Goal: Task Accomplishment & Management: Manage account settings

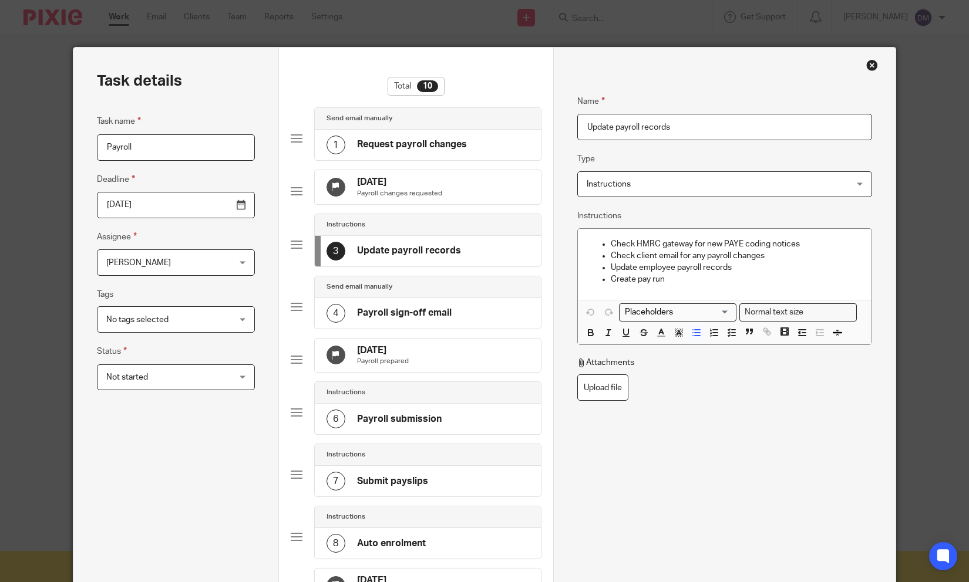
scroll to position [54, 0]
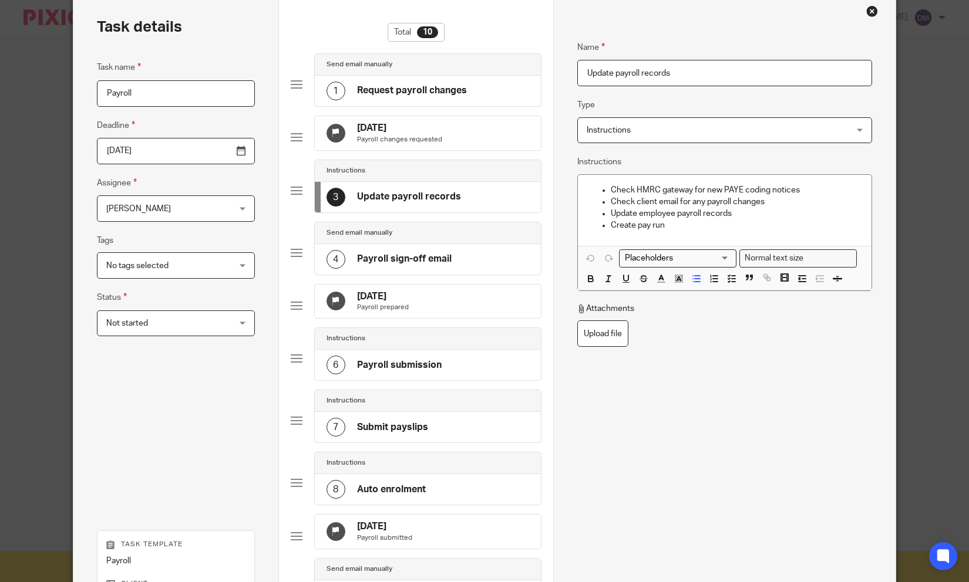
click at [874, 14] on div "Close this dialog window" at bounding box center [872, 11] width 12 height 12
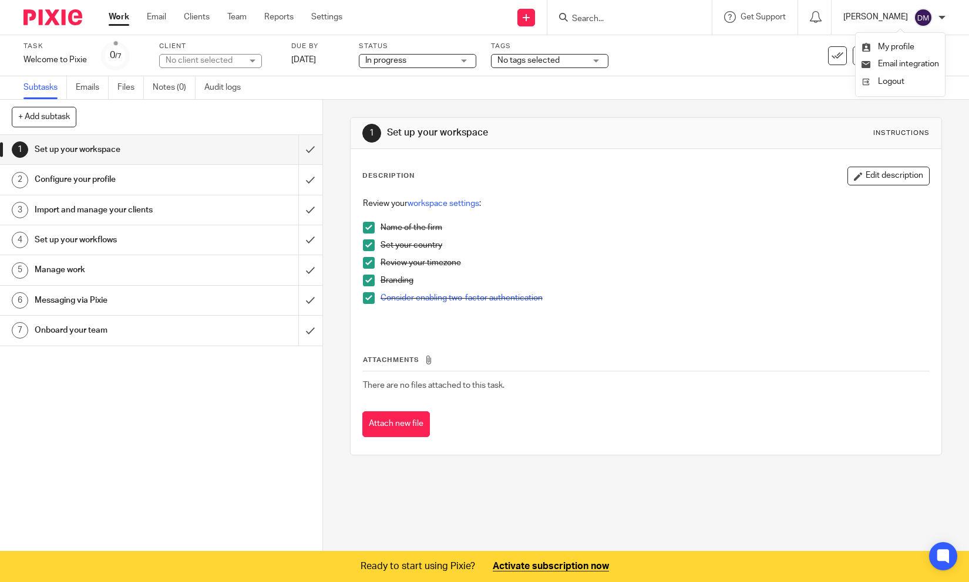
click at [873, 13] on p "[PERSON_NAME]" at bounding box center [875, 17] width 65 height 12
click at [120, 14] on link "Work" at bounding box center [119, 17] width 21 height 12
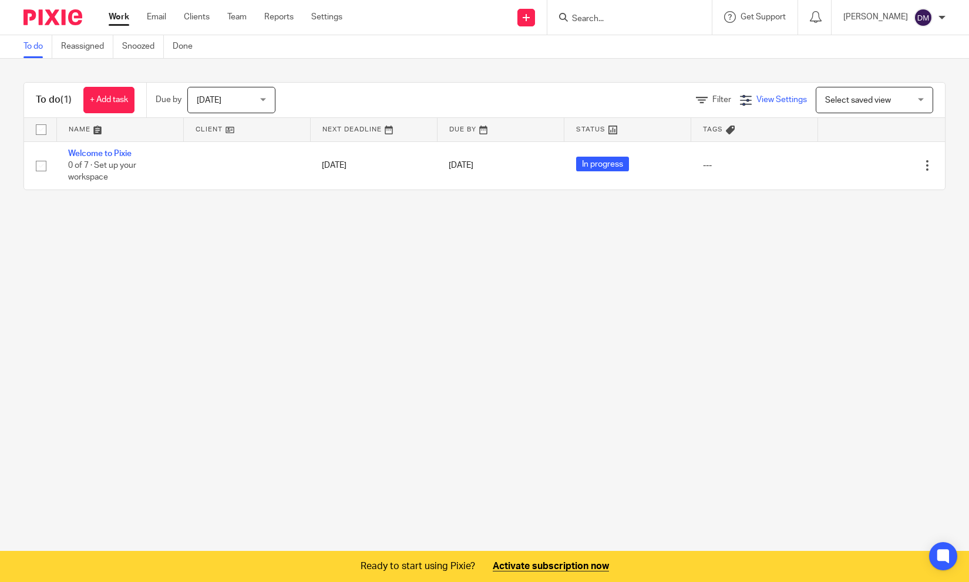
click at [763, 99] on span "View Settings" at bounding box center [781, 100] width 50 height 8
click at [867, 96] on span "Select saved view" at bounding box center [858, 100] width 66 height 8
click at [726, 100] on span "Filter" at bounding box center [721, 100] width 19 height 8
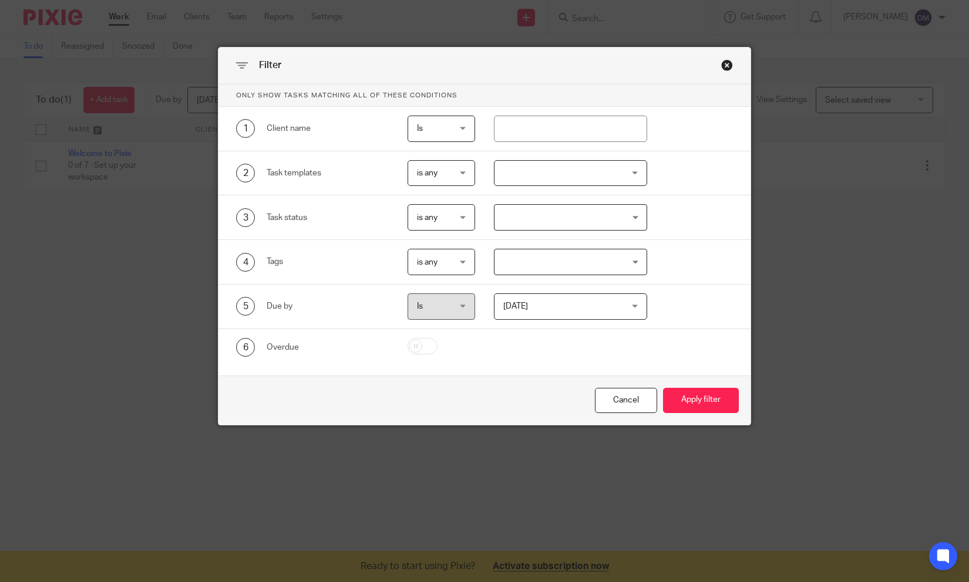
click at [724, 65] on div "Close this dialog window" at bounding box center [727, 65] width 12 height 12
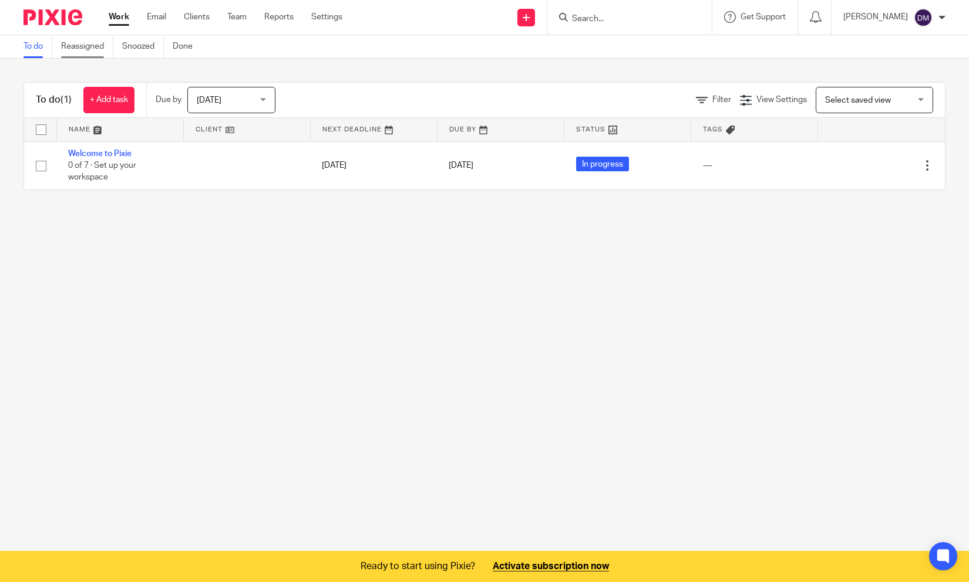
click at [99, 51] on link "Reassigned" at bounding box center [87, 46] width 52 height 23
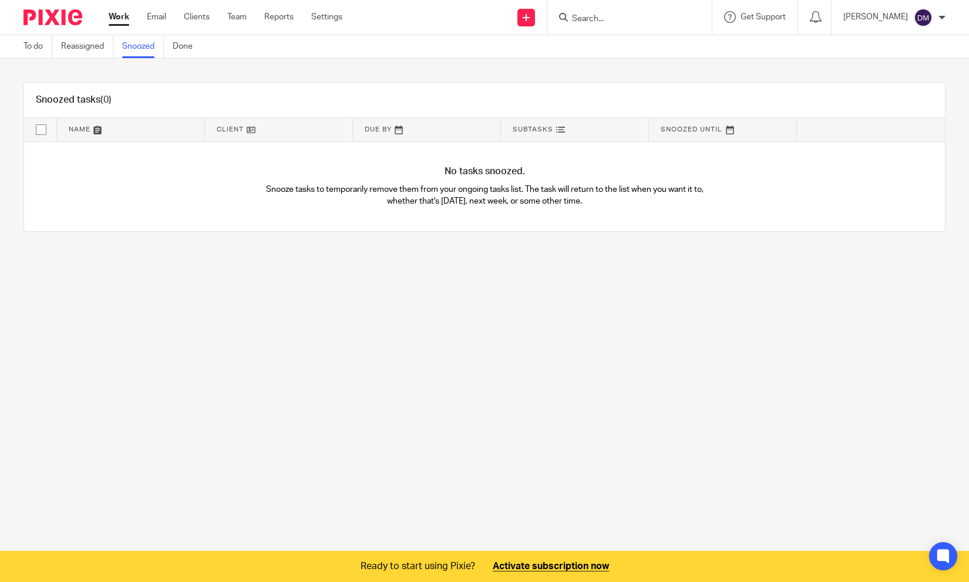
click at [181, 48] on link "Done" at bounding box center [187, 46] width 29 height 23
click at [38, 46] on link "To do" at bounding box center [37, 46] width 29 height 23
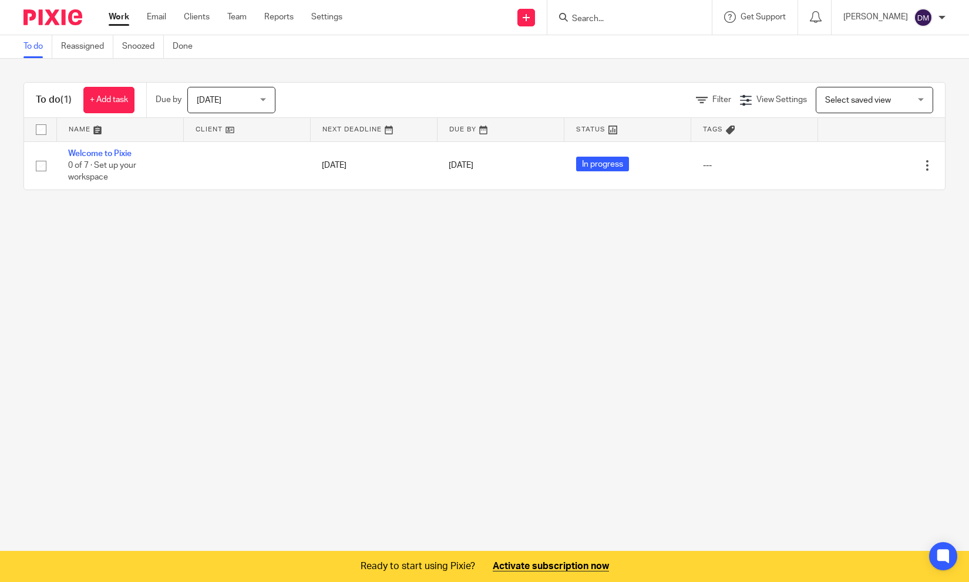
click at [228, 97] on span "Today" at bounding box center [228, 99] width 62 height 25
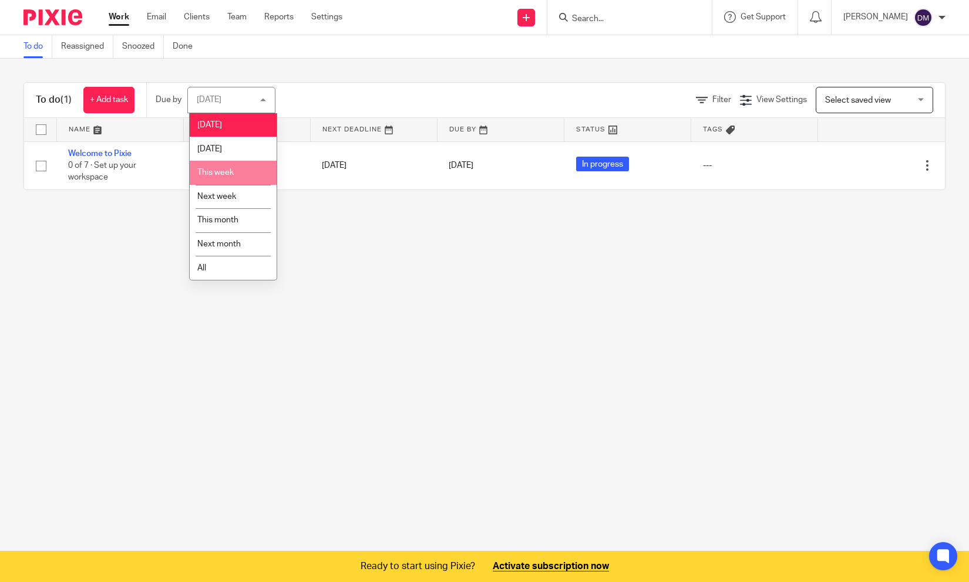
click at [217, 173] on span "This week" at bounding box center [215, 173] width 36 height 8
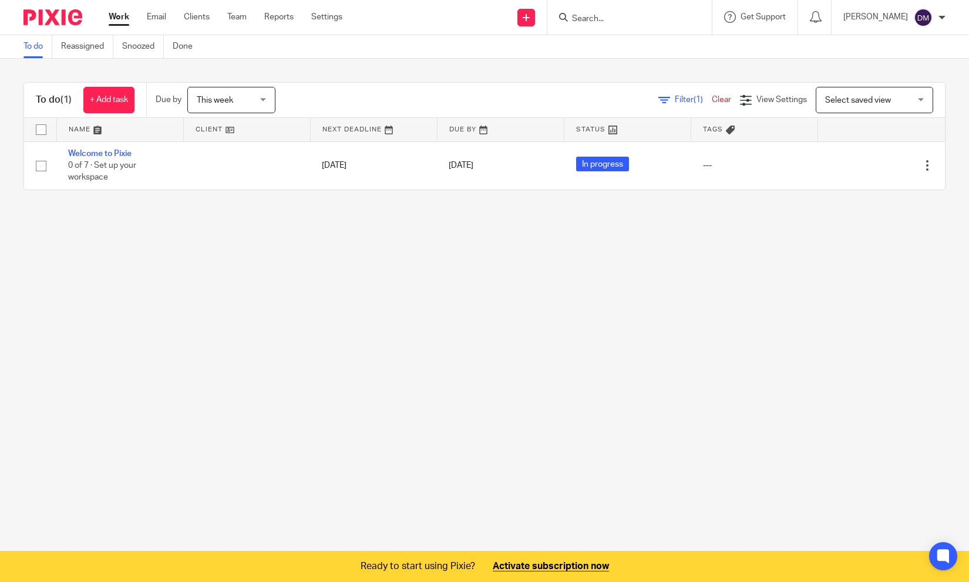
click at [243, 97] on span "This week" at bounding box center [228, 99] width 62 height 25
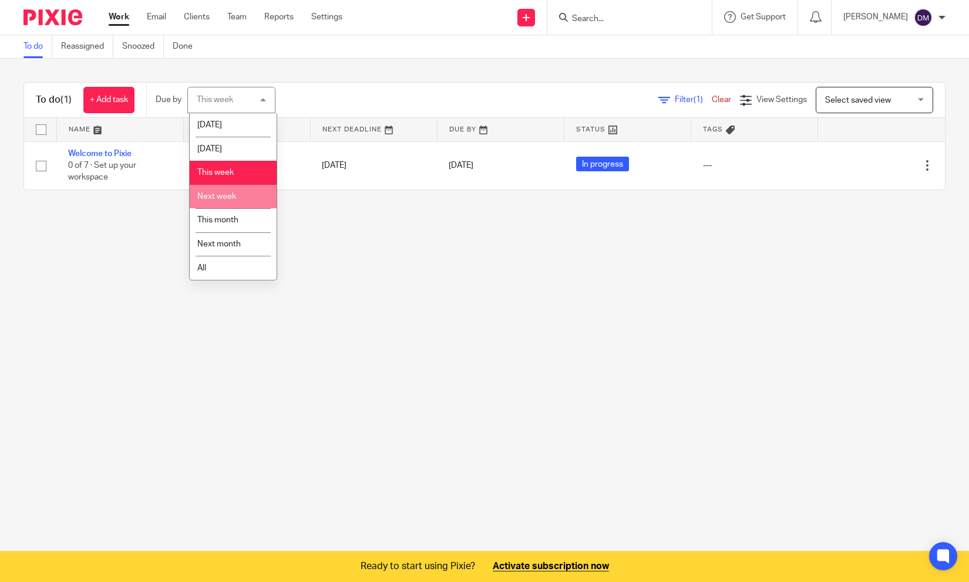
click at [232, 201] on span "Next week" at bounding box center [216, 197] width 39 height 8
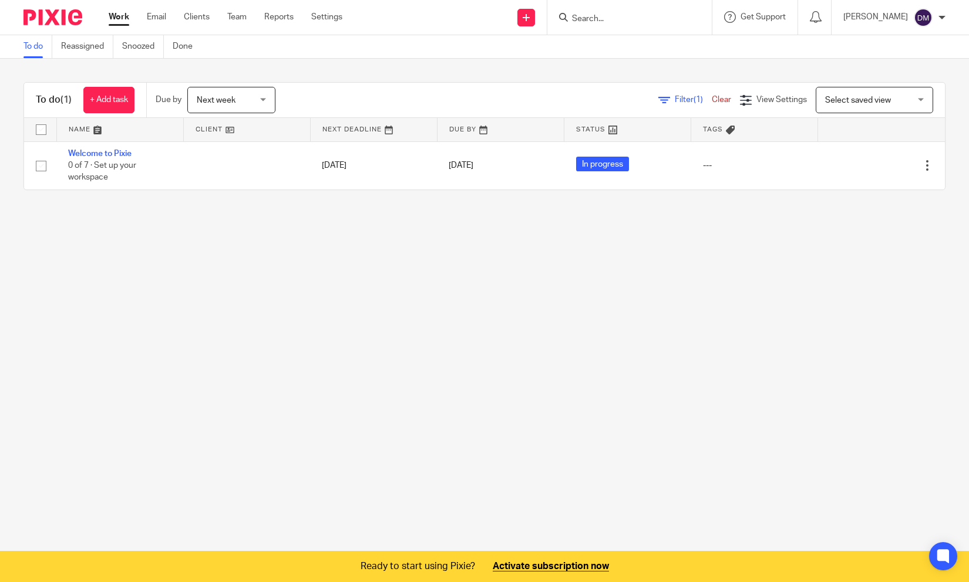
click at [251, 95] on span "Next week" at bounding box center [228, 99] width 62 height 25
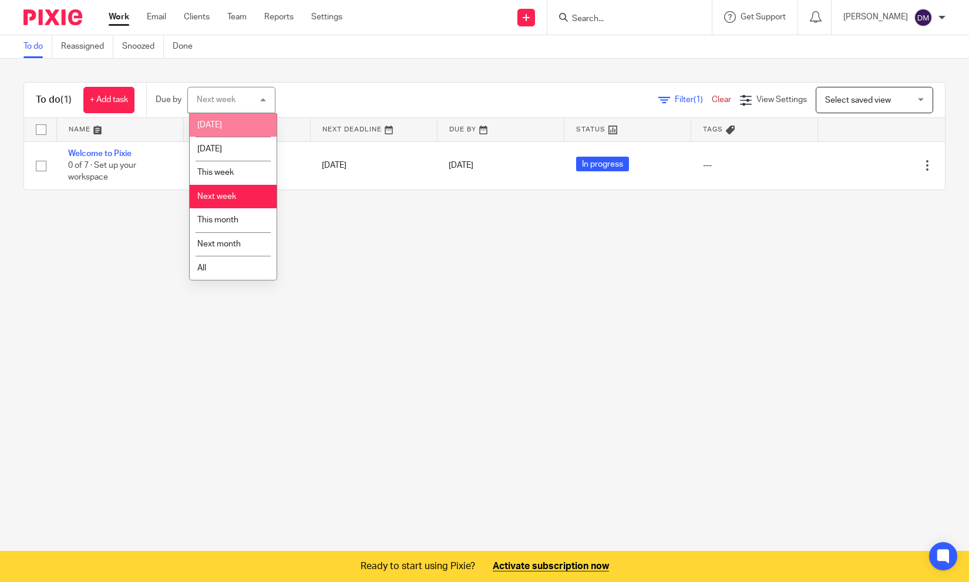
click at [240, 120] on li "[DATE]" at bounding box center [233, 125] width 87 height 24
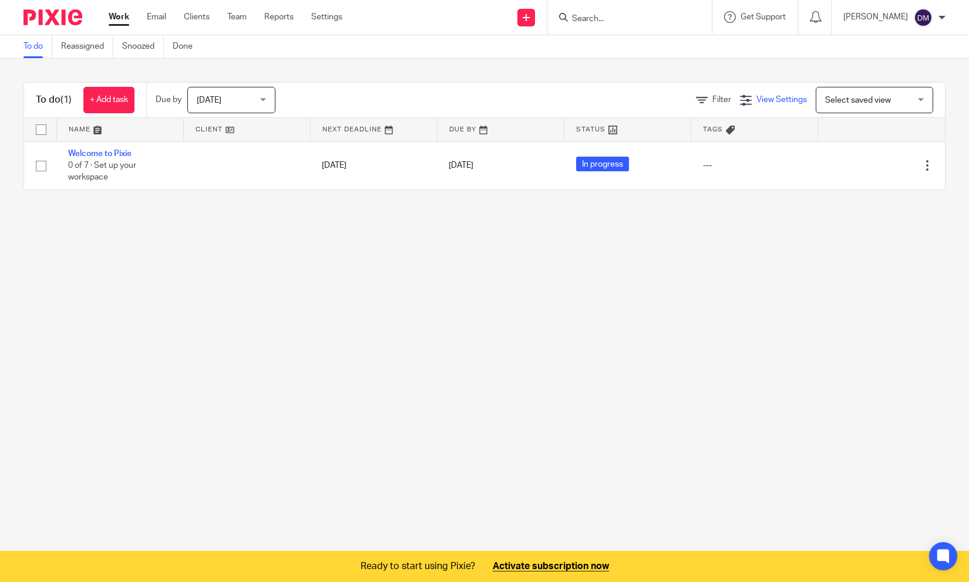
click at [769, 99] on span "View Settings" at bounding box center [781, 100] width 50 height 8
click at [739, 164] on span "Manage saved views" at bounding box center [726, 160] width 75 height 8
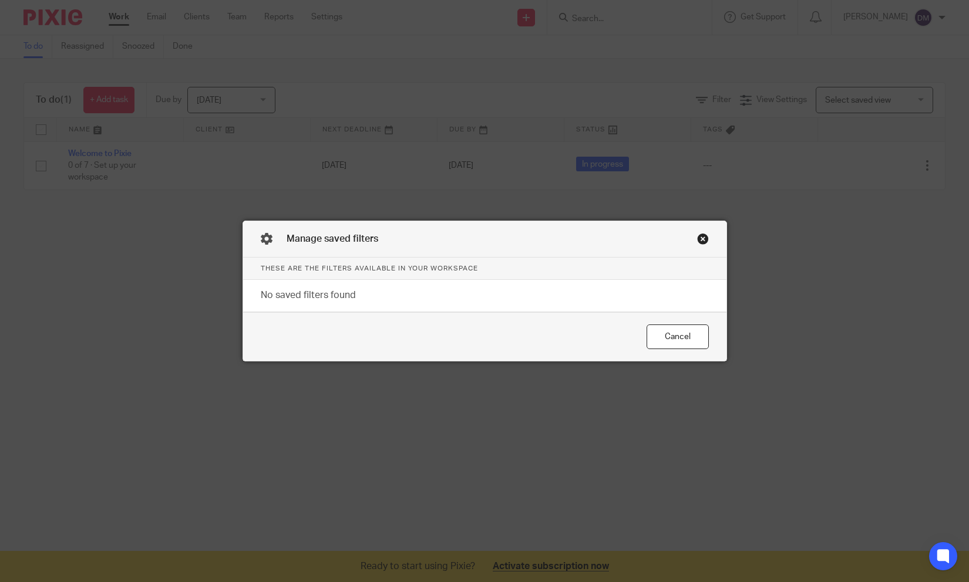
click at [705, 241] on div "Close this dialog window" at bounding box center [703, 239] width 12 height 12
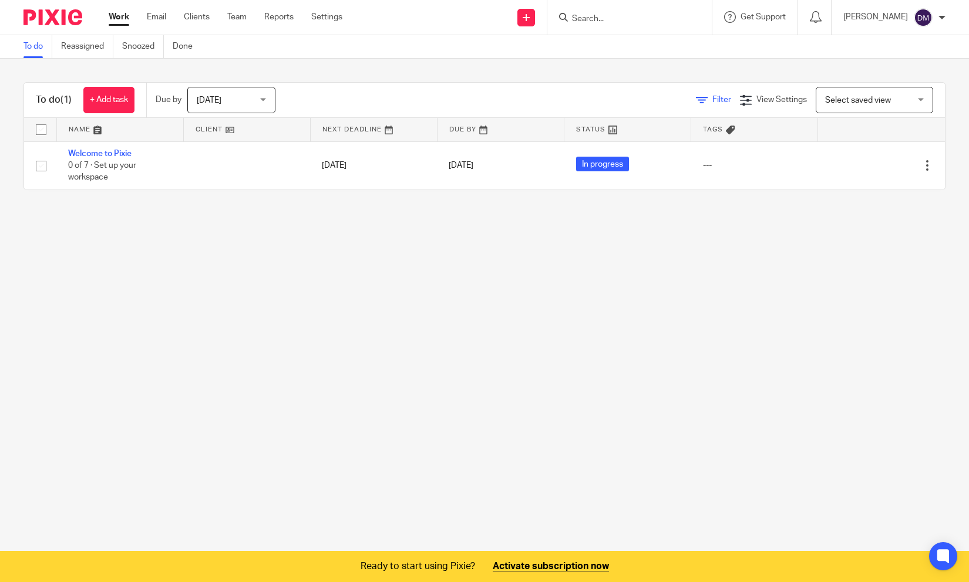
click at [711, 100] on link "Filter" at bounding box center [713, 100] width 35 height 8
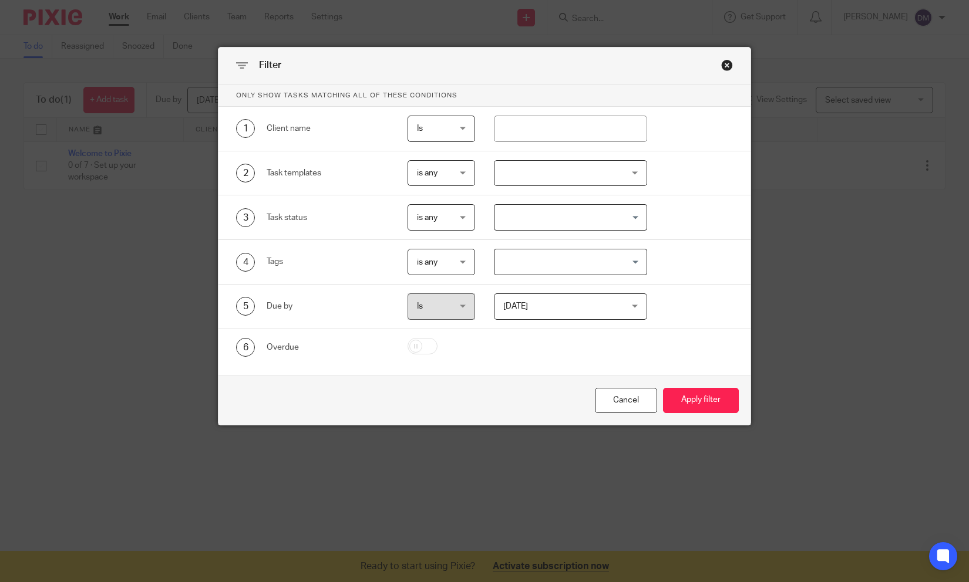
click at [589, 173] on div at bounding box center [570, 173] width 153 height 26
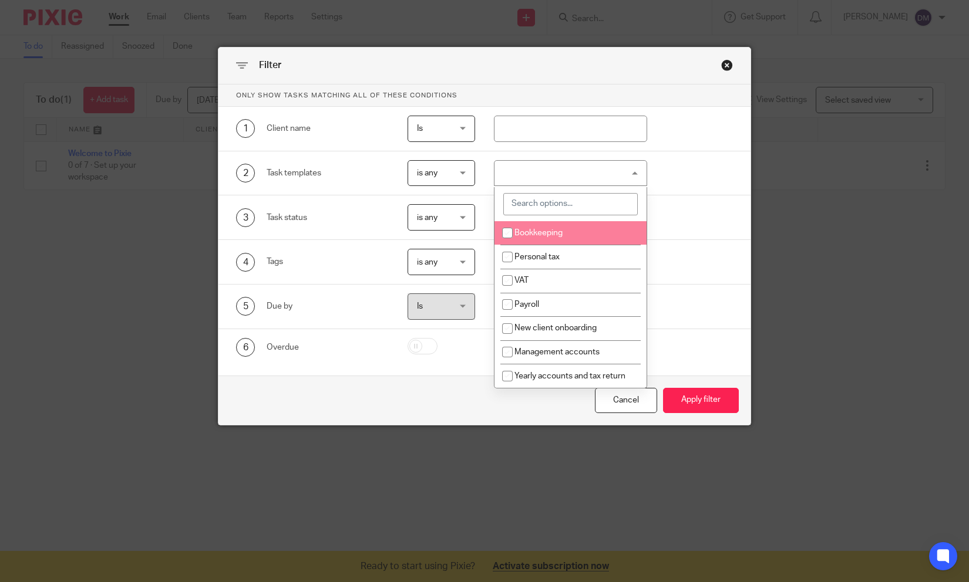
click at [627, 165] on div at bounding box center [570, 173] width 153 height 26
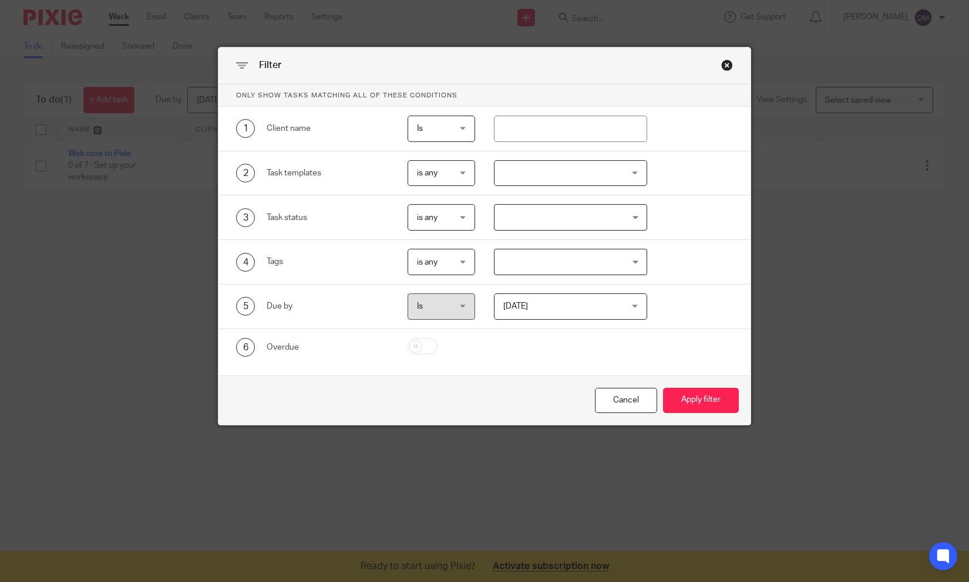
click at [597, 214] on input "Search for option" at bounding box center [568, 217] width 144 height 21
click at [597, 213] on input "Search for option" at bounding box center [568, 217] width 144 height 21
click at [676, 202] on div "3 Task status is any is any is any is none is_any Loading..." at bounding box center [484, 218] width 532 height 45
click at [579, 269] on input "Search for option" at bounding box center [568, 262] width 144 height 21
click at [671, 241] on div "Only show tasks matching all of these conditions 1 Client name Is Is Is Is not …" at bounding box center [484, 228] width 532 height 287
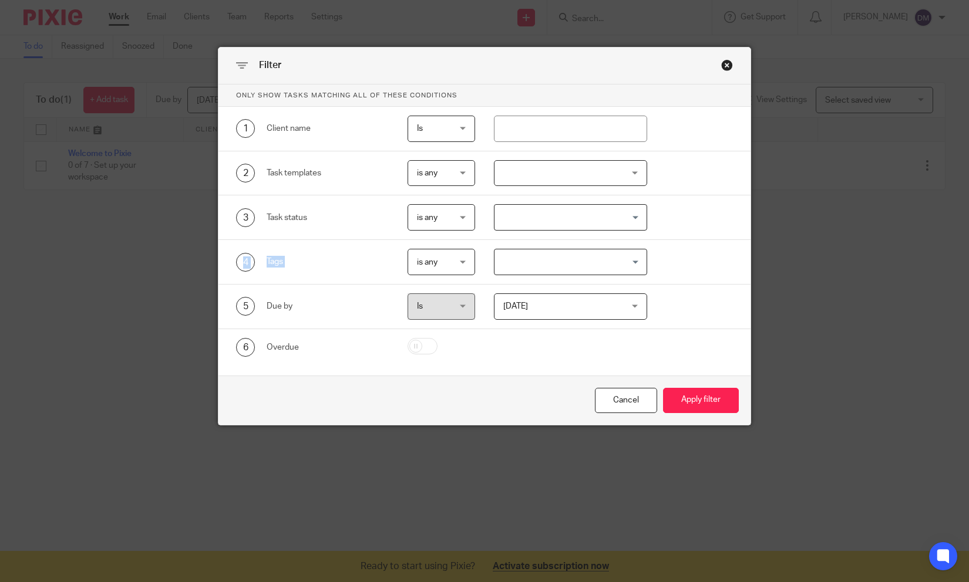
click at [580, 308] on span "[DATE]" at bounding box center [560, 306] width 114 height 25
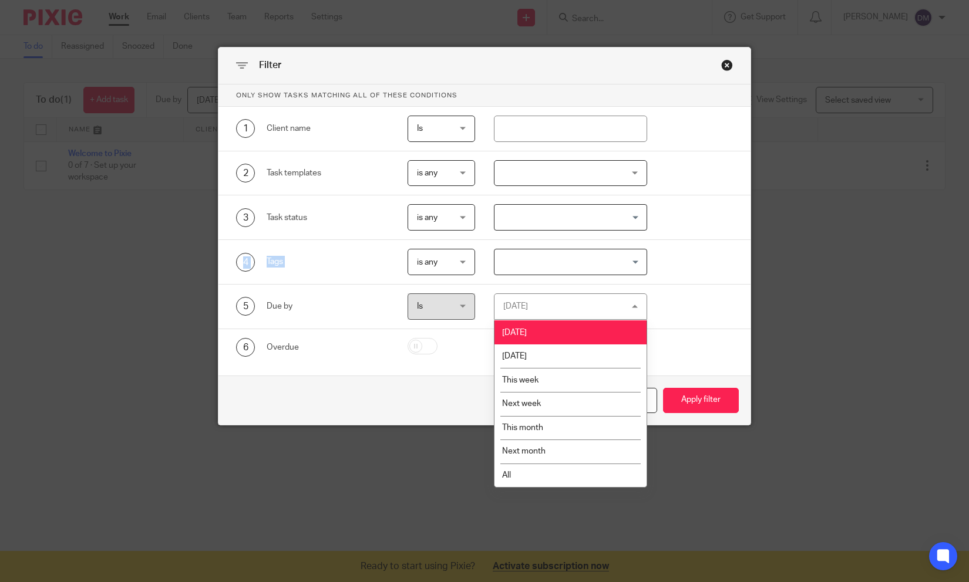
click at [580, 308] on div "Today Today" at bounding box center [570, 307] width 153 height 26
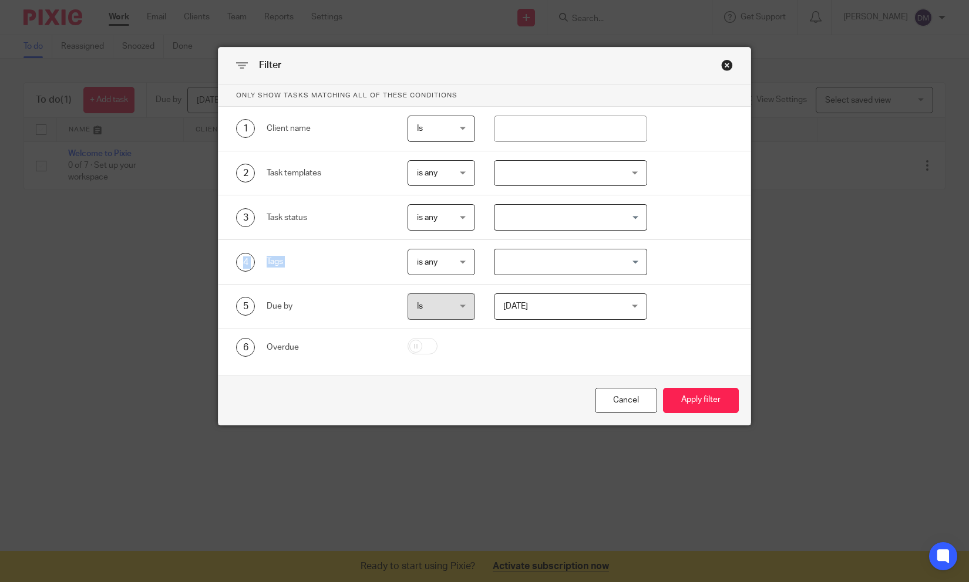
click at [423, 349] on input "checkbox" at bounding box center [422, 346] width 30 height 16
click at [426, 349] on input "checkbox" at bounding box center [422, 346] width 30 height 16
checkbox input "false"
click at [614, 400] on div "Cancel" at bounding box center [626, 400] width 62 height 25
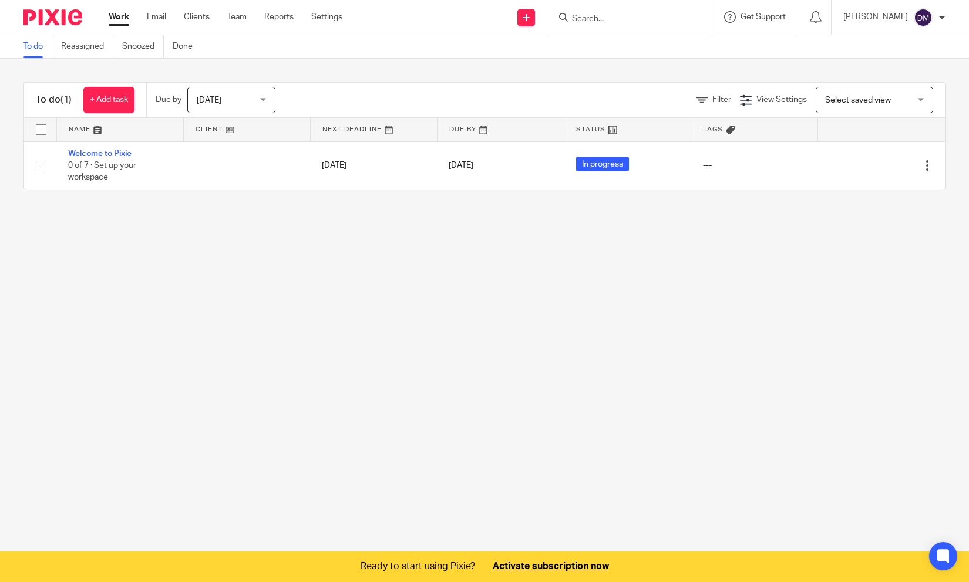
click at [395, 314] on main "To do Reassigned Snoozed Done To do (1) + Add task Due by Today Today Today Tom…" at bounding box center [484, 291] width 969 height 582
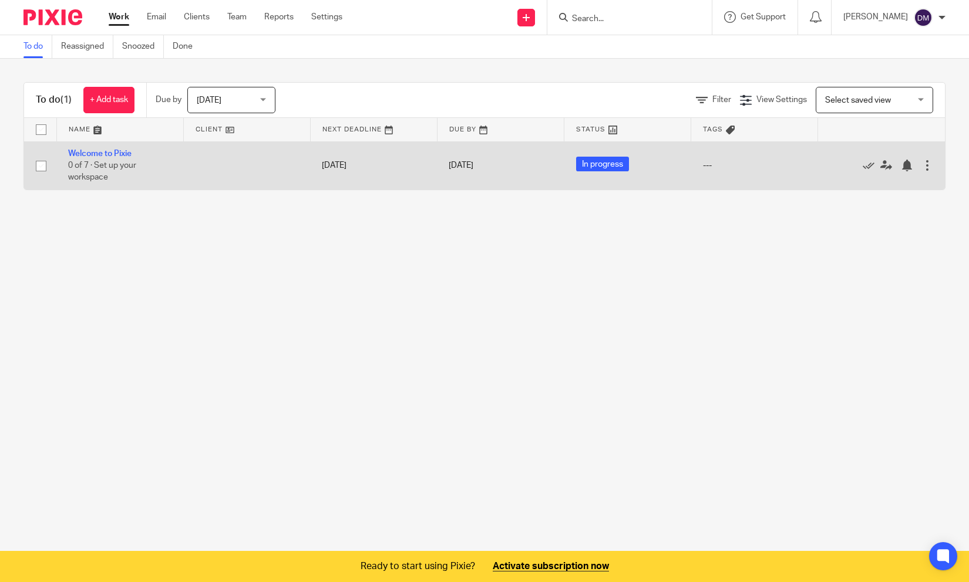
click at [924, 164] on div at bounding box center [927, 166] width 12 height 12
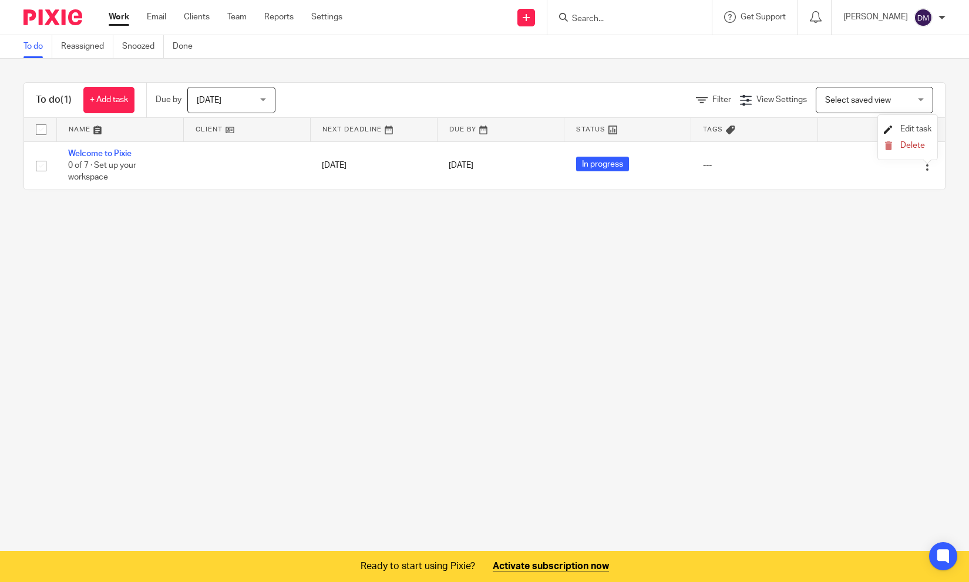
click at [918, 130] on span "Edit task" at bounding box center [915, 129] width 31 height 8
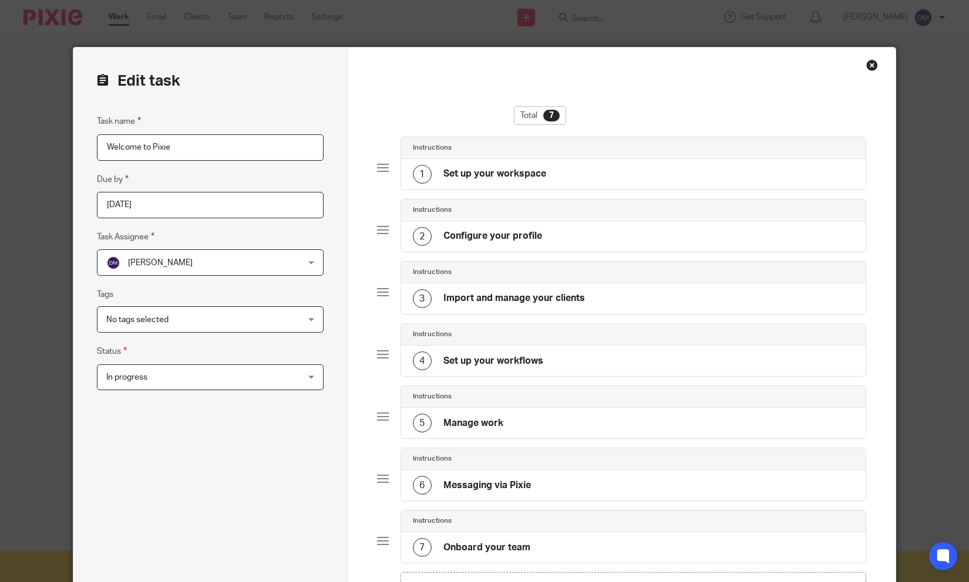
click at [871, 65] on div "Close this dialog window" at bounding box center [872, 65] width 12 height 12
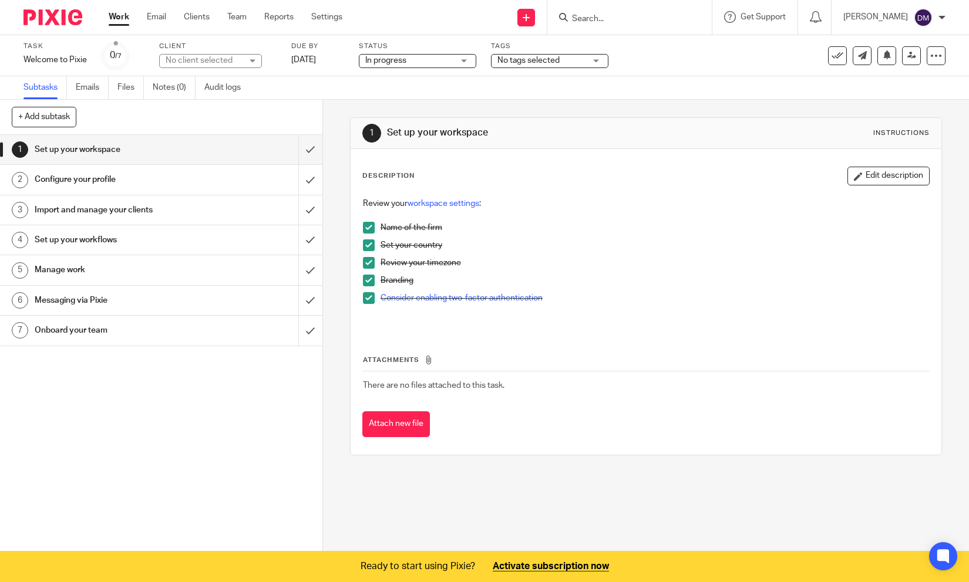
click at [122, 19] on link "Work" at bounding box center [119, 17] width 21 height 12
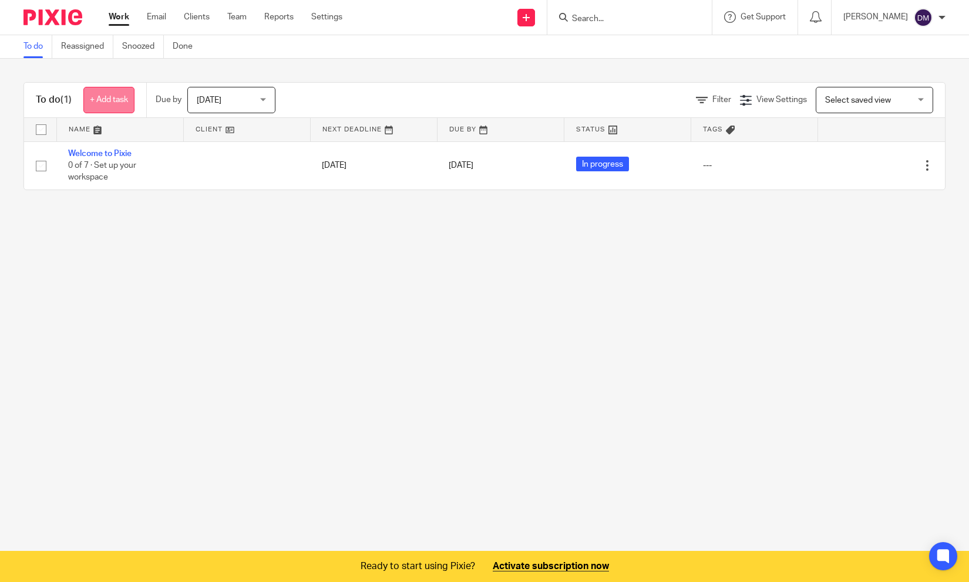
click at [101, 102] on link "+ Add task" at bounding box center [108, 100] width 51 height 26
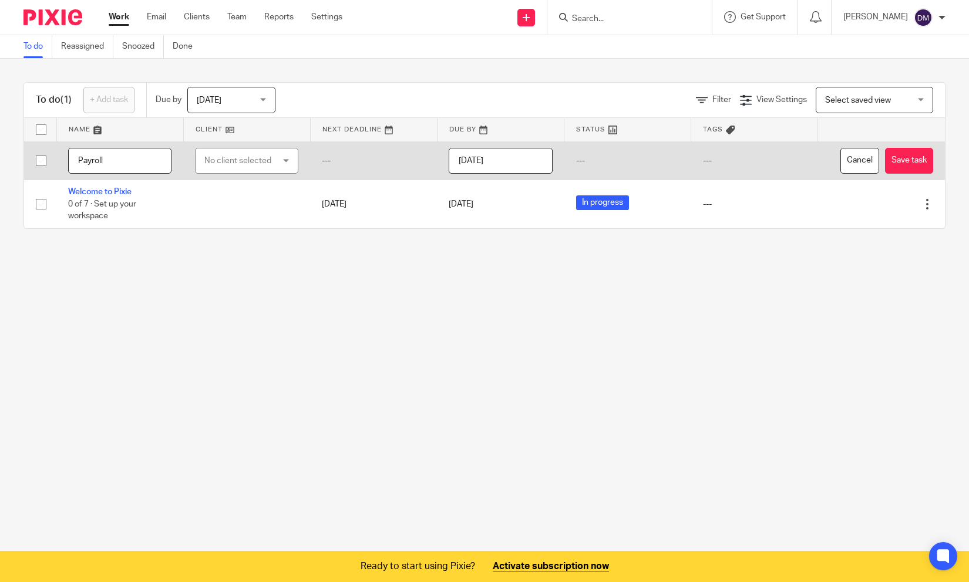
type input "Payroll"
click at [514, 154] on input "[DATE]" at bounding box center [500, 161] width 103 height 26
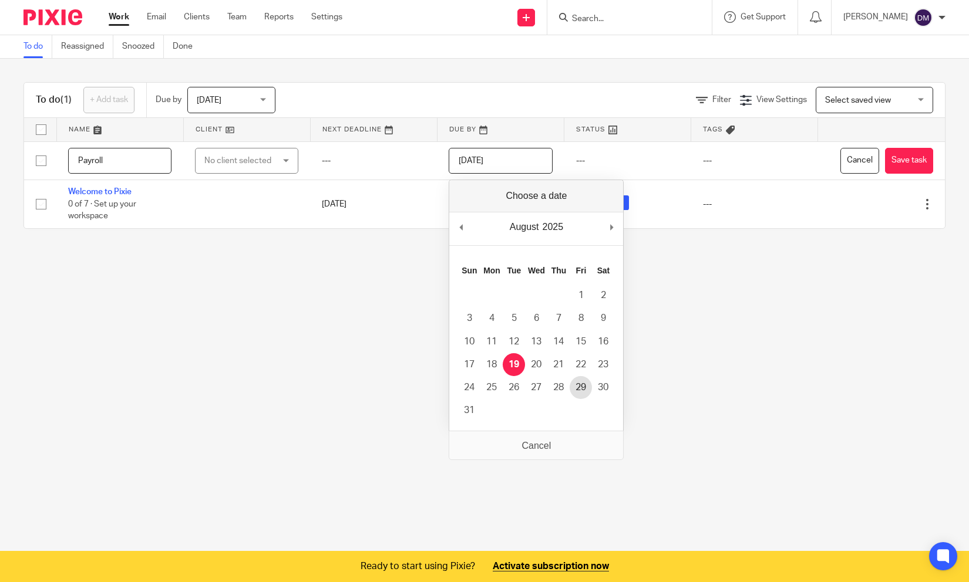
type input "[DATE]"
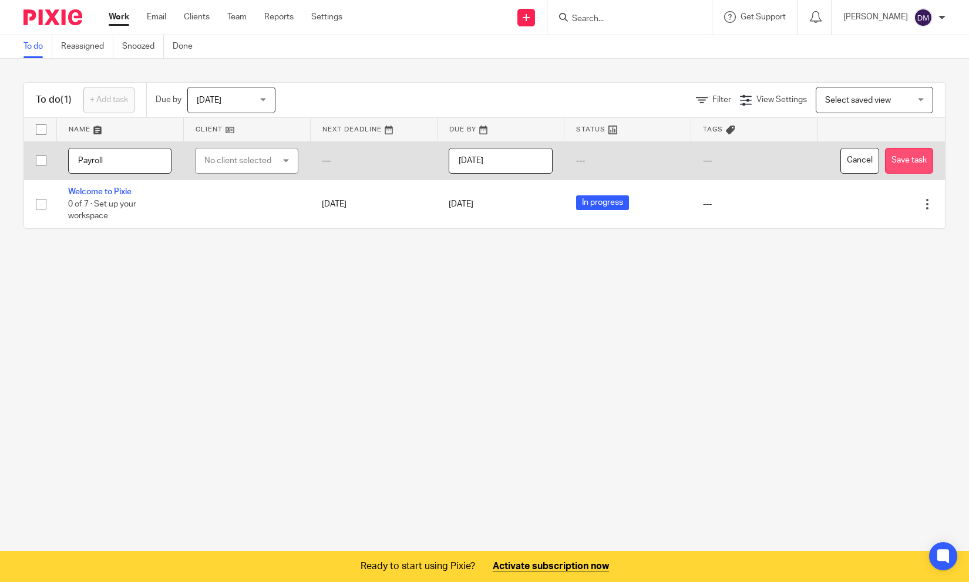
click at [895, 159] on button "Save task" at bounding box center [909, 161] width 48 height 26
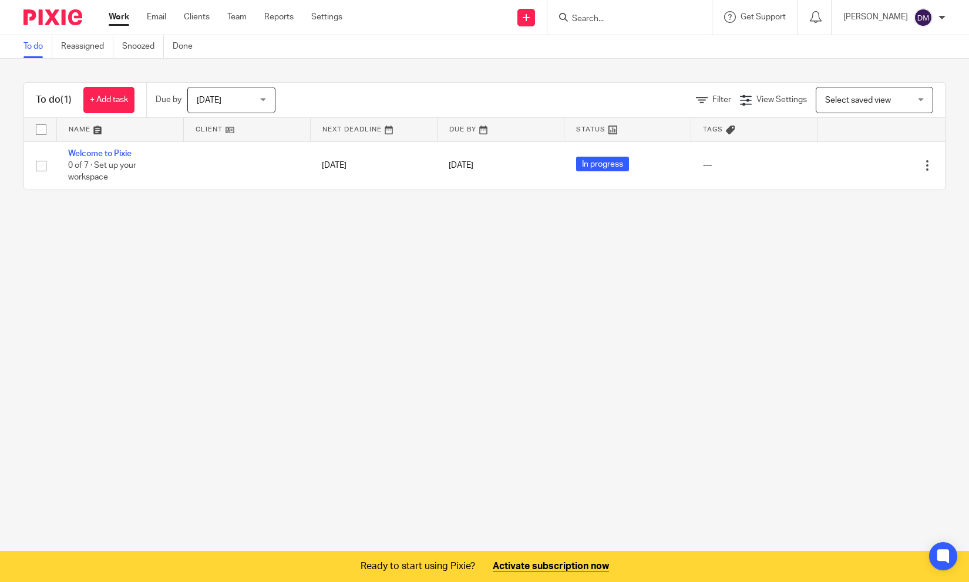
click at [237, 95] on span "[DATE]" at bounding box center [228, 99] width 62 height 25
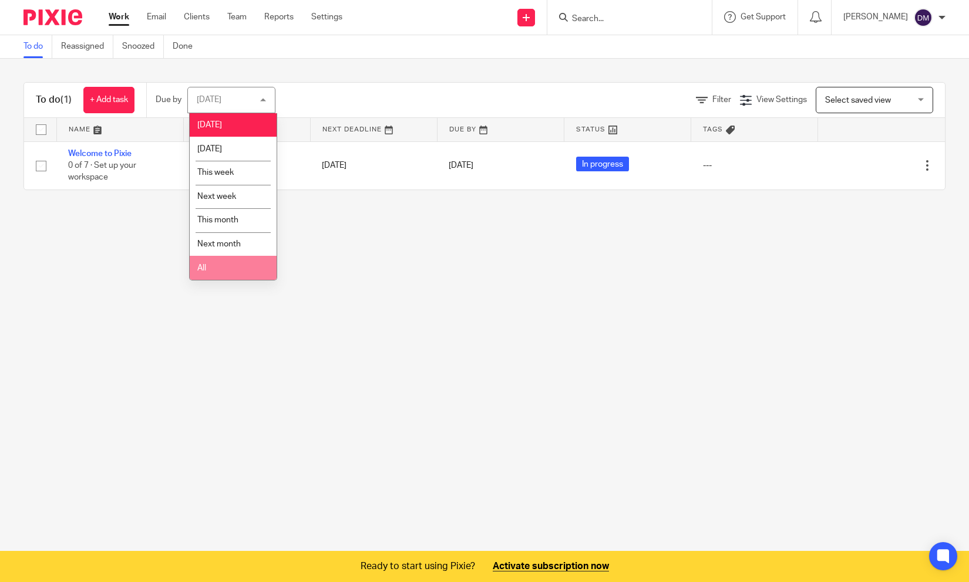
click at [233, 267] on li "All" at bounding box center [233, 268] width 87 height 24
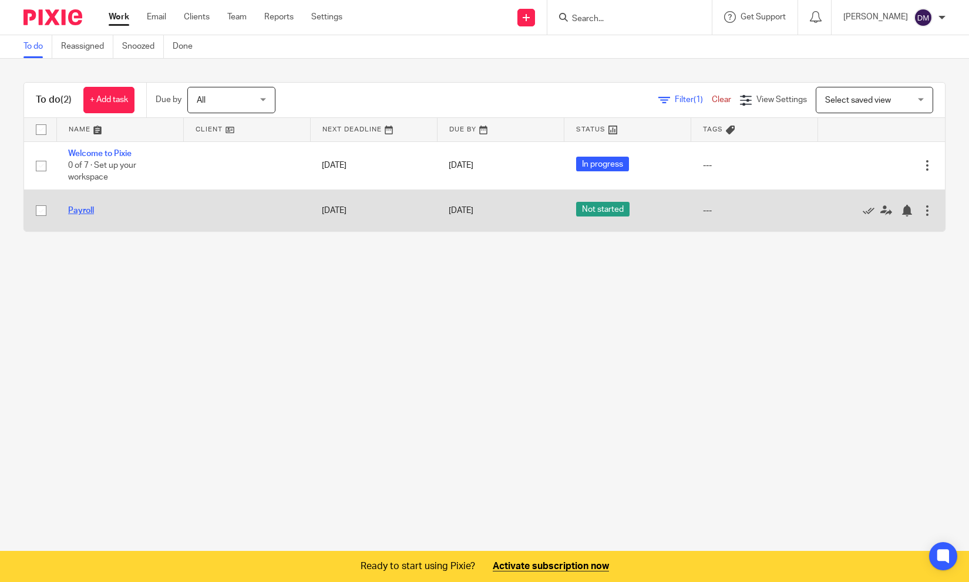
click at [74, 213] on link "Payroll" at bounding box center [81, 211] width 26 height 8
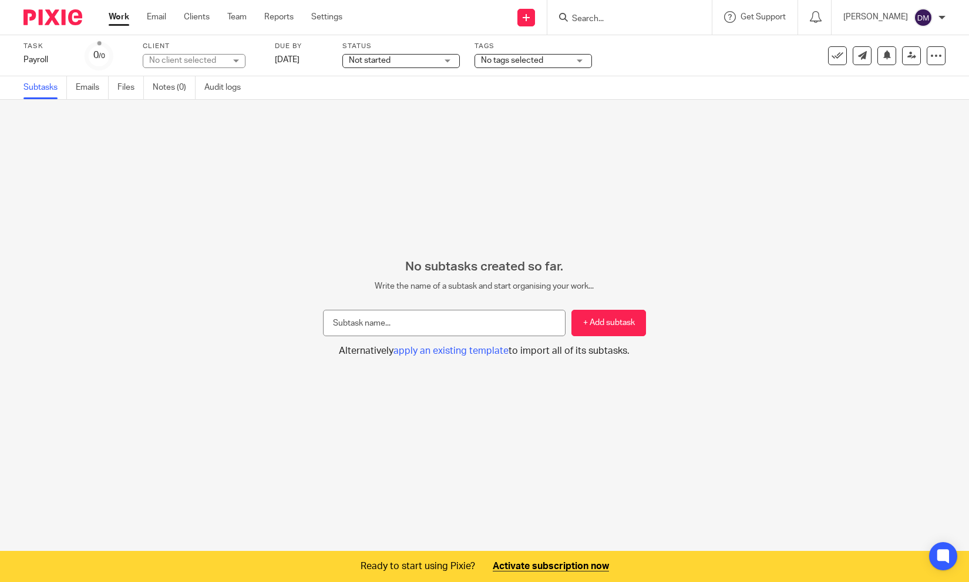
click at [127, 12] on link "Work" at bounding box center [119, 17] width 21 height 12
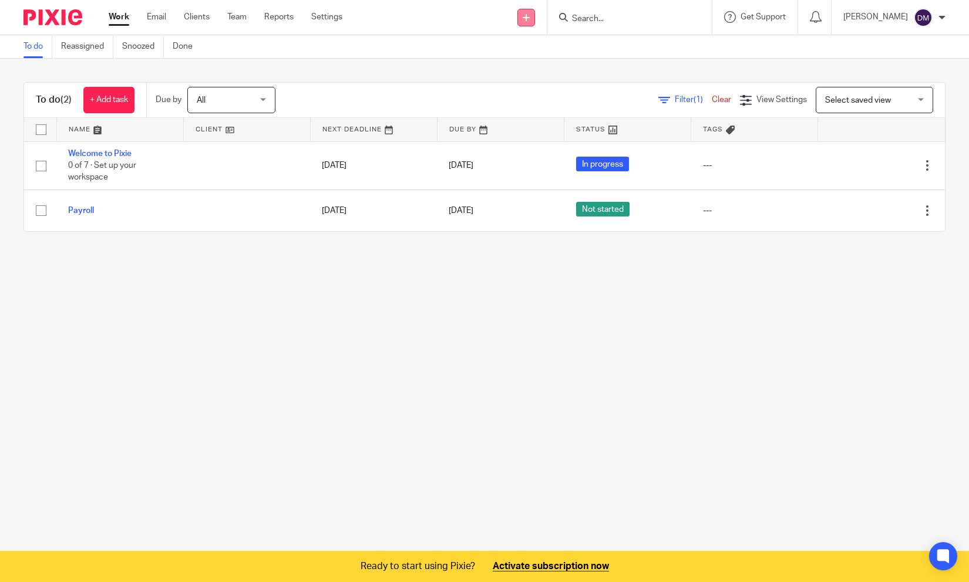
click at [530, 17] on icon at bounding box center [526, 17] width 7 height 7
click at [527, 72] on link "Create task" at bounding box center [537, 71] width 82 height 17
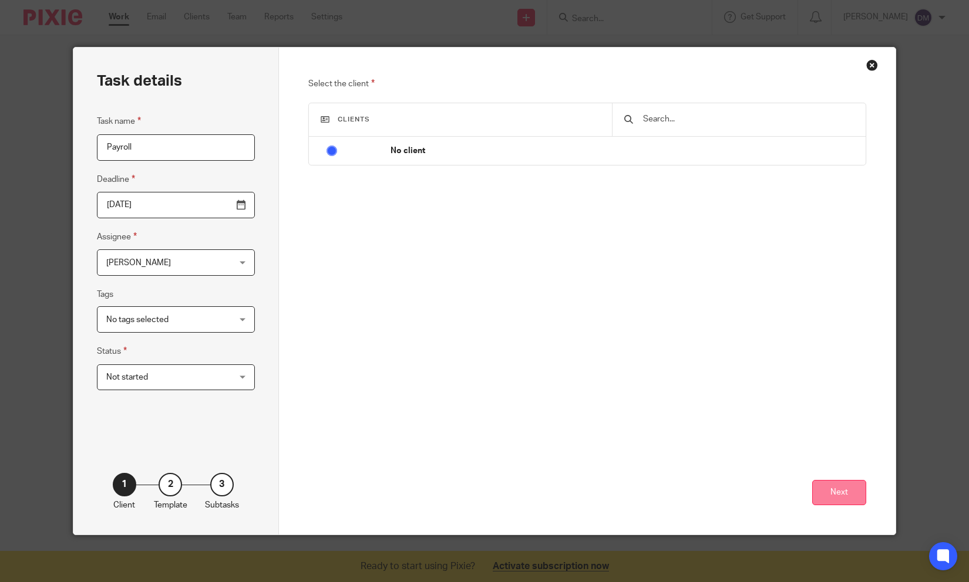
type input "Payroll"
click at [842, 491] on button "Next" at bounding box center [839, 492] width 54 height 25
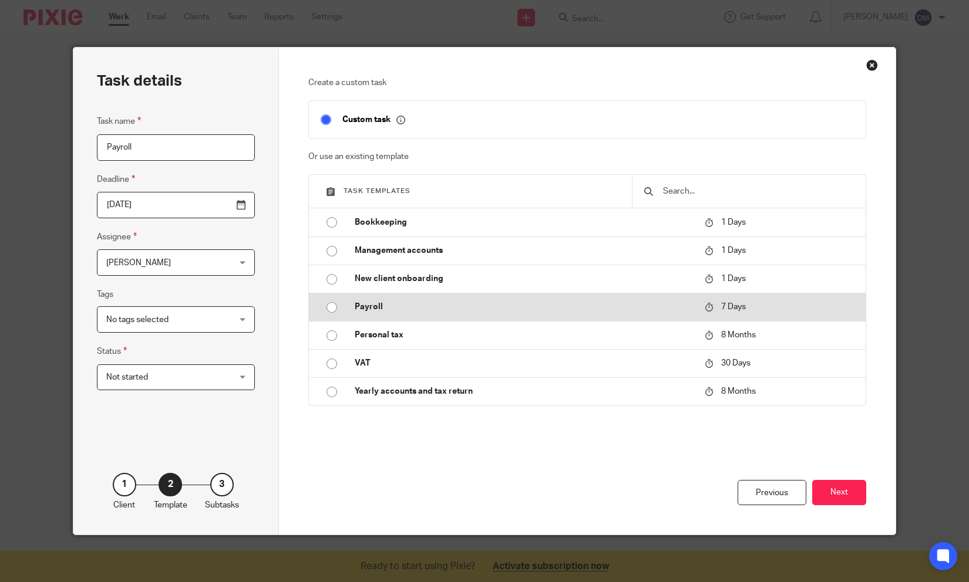
click at [397, 304] on p "Payroll" at bounding box center [524, 307] width 338 height 12
type input "2025-08-26"
checkbox input "false"
radio input "true"
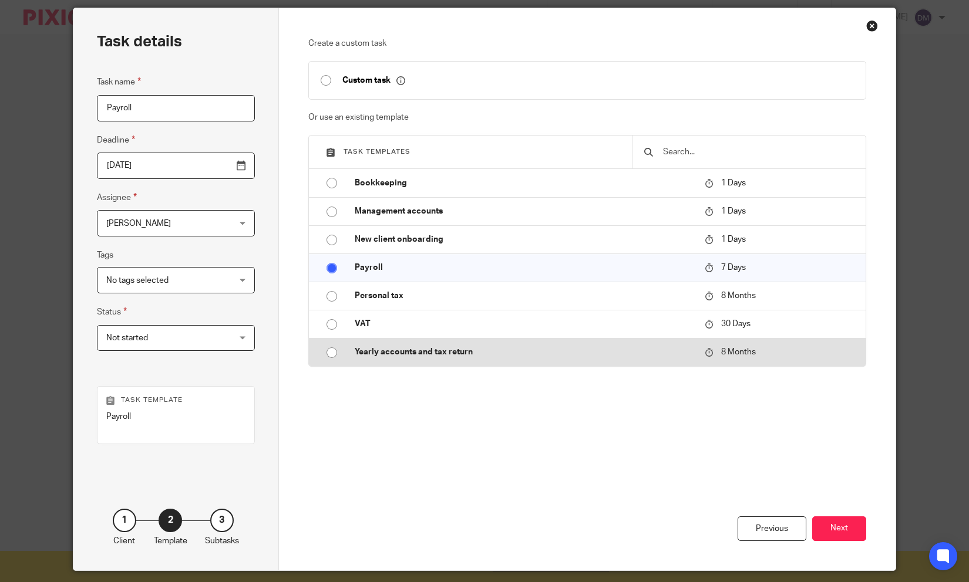
scroll to position [74, 0]
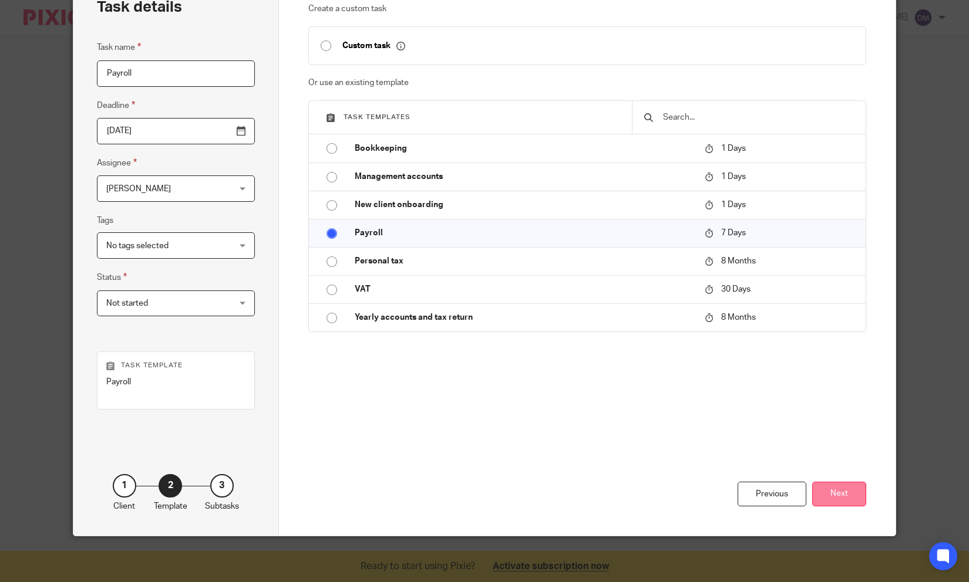
click at [841, 496] on button "Next" at bounding box center [839, 494] width 54 height 25
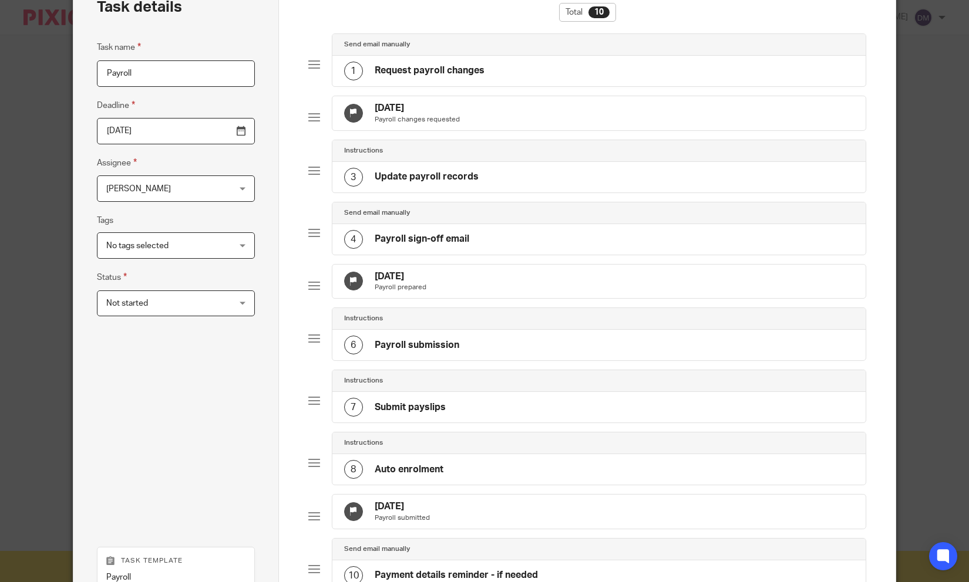
click at [400, 124] on p "Payroll changes requested" at bounding box center [417, 119] width 85 height 9
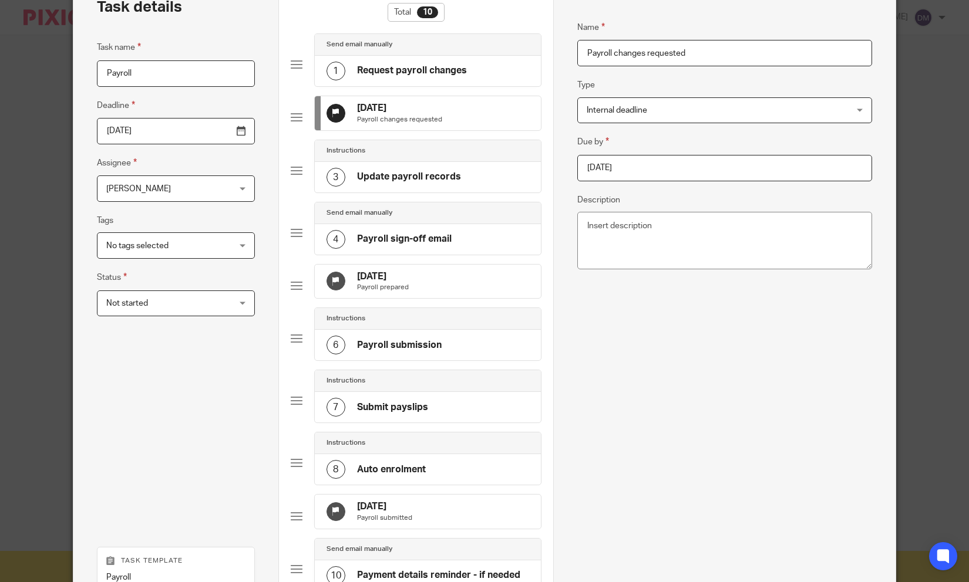
click at [407, 292] on p "Payroll prepared" at bounding box center [383, 287] width 52 height 9
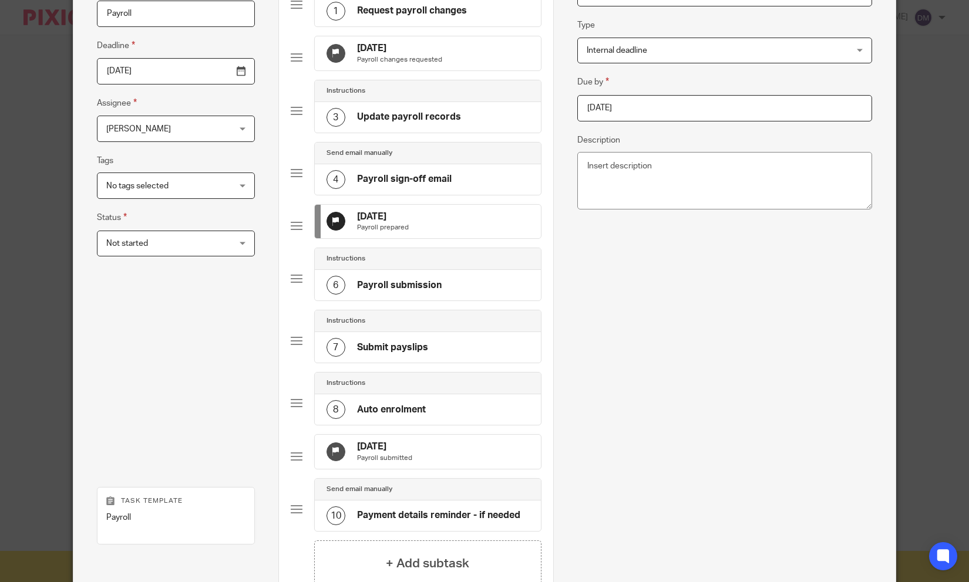
scroll to position [203, 0]
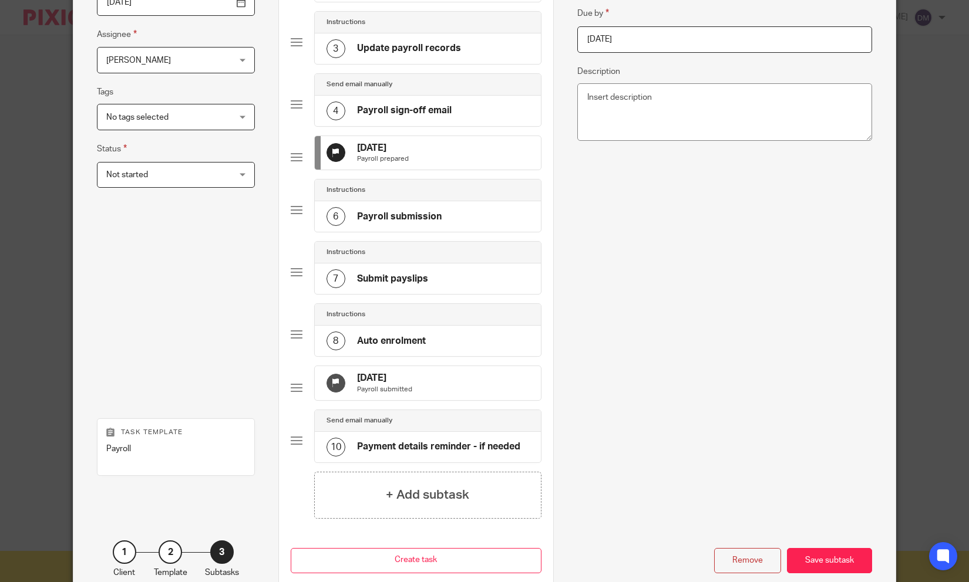
click at [391, 385] on h4 "24 Aug 2025" at bounding box center [384, 378] width 55 height 12
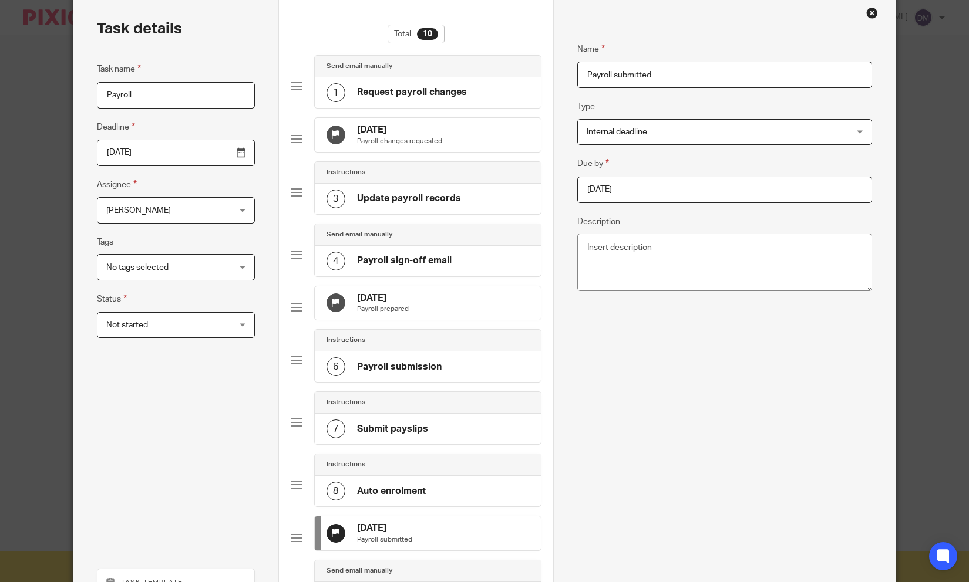
scroll to position [0, 0]
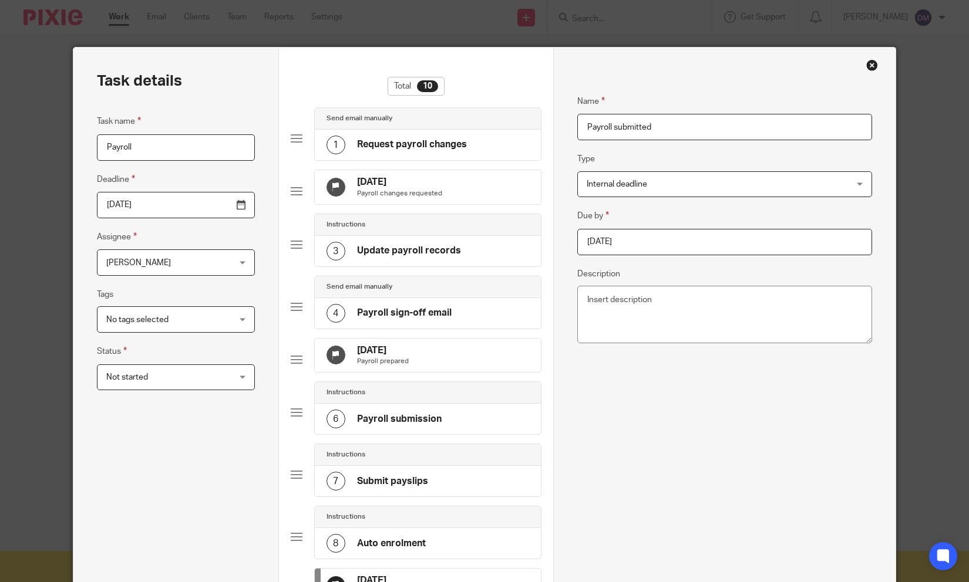
click at [462, 143] on h4 "Request payroll changes" at bounding box center [412, 145] width 110 height 12
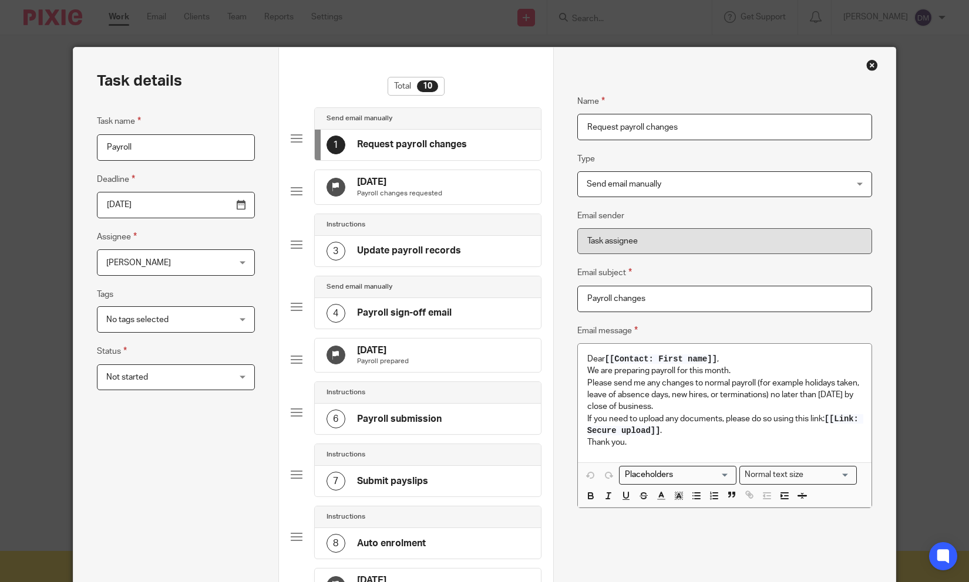
click at [665, 188] on span "Send email manually" at bounding box center [701, 184] width 228 height 25
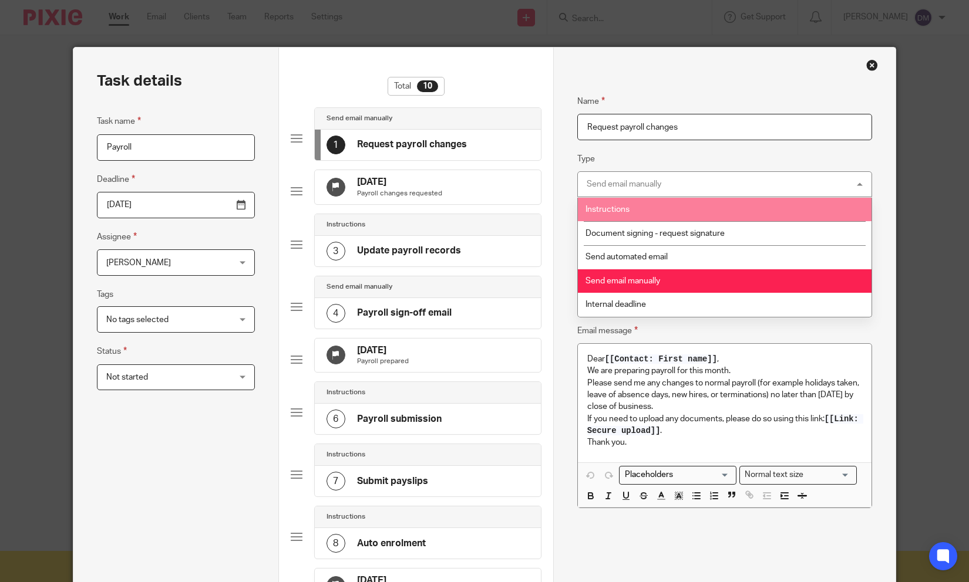
click at [637, 212] on li "Instructions" at bounding box center [725, 210] width 294 height 24
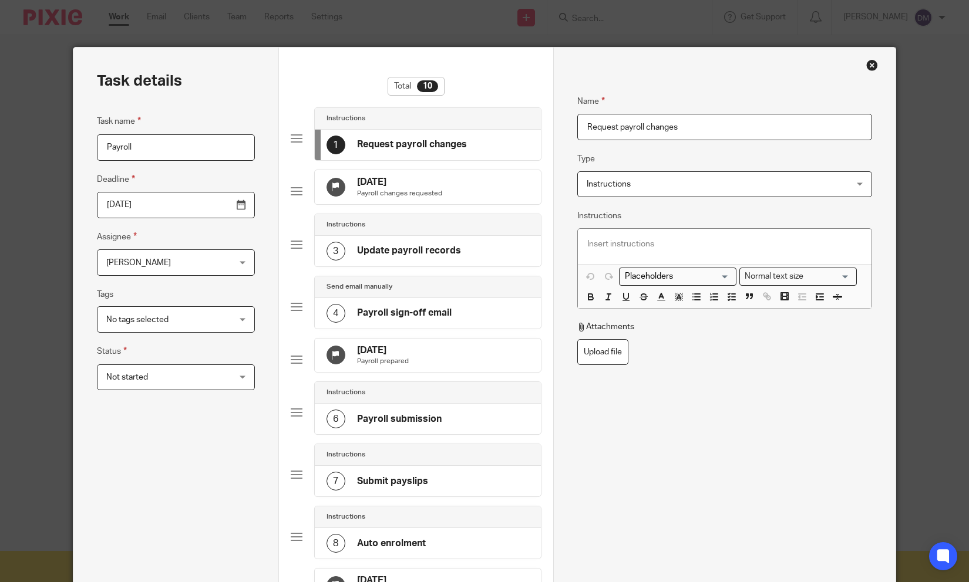
click at [475, 257] on div "3 Update payroll records" at bounding box center [428, 251] width 226 height 31
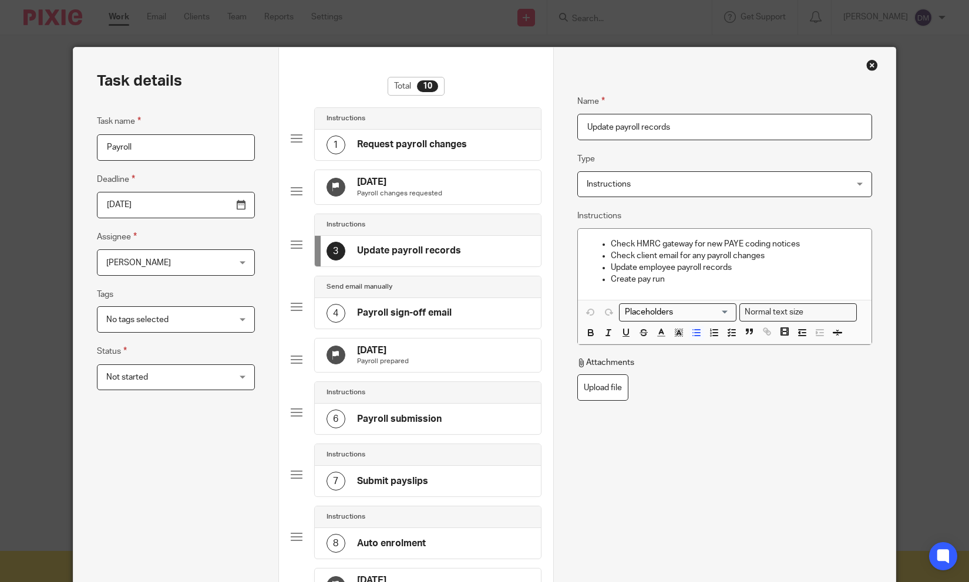
click at [454, 146] on h4 "Request payroll changes" at bounding box center [412, 145] width 110 height 12
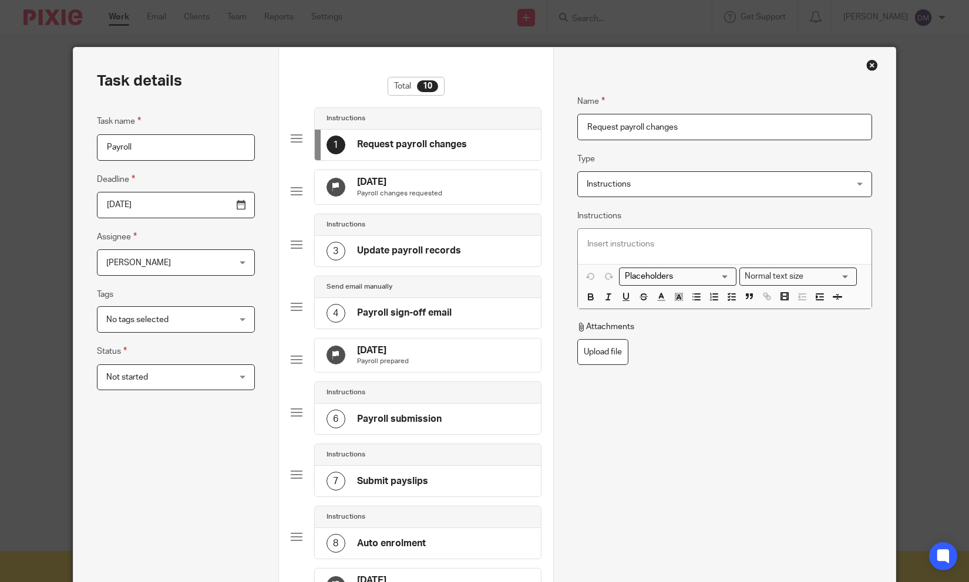
click at [394, 319] on h4 "Payroll sign-off email" at bounding box center [404, 313] width 95 height 12
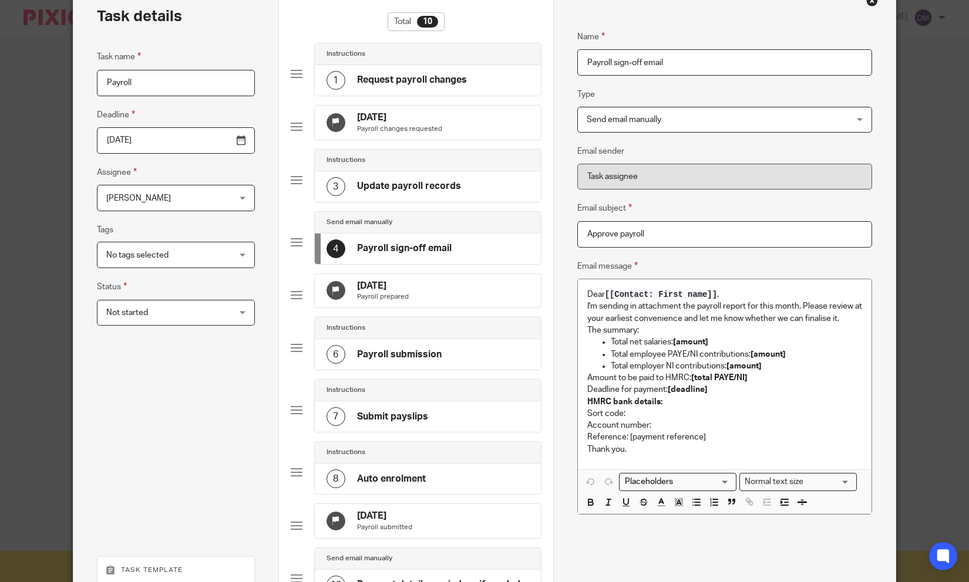
scroll to position [67, 0]
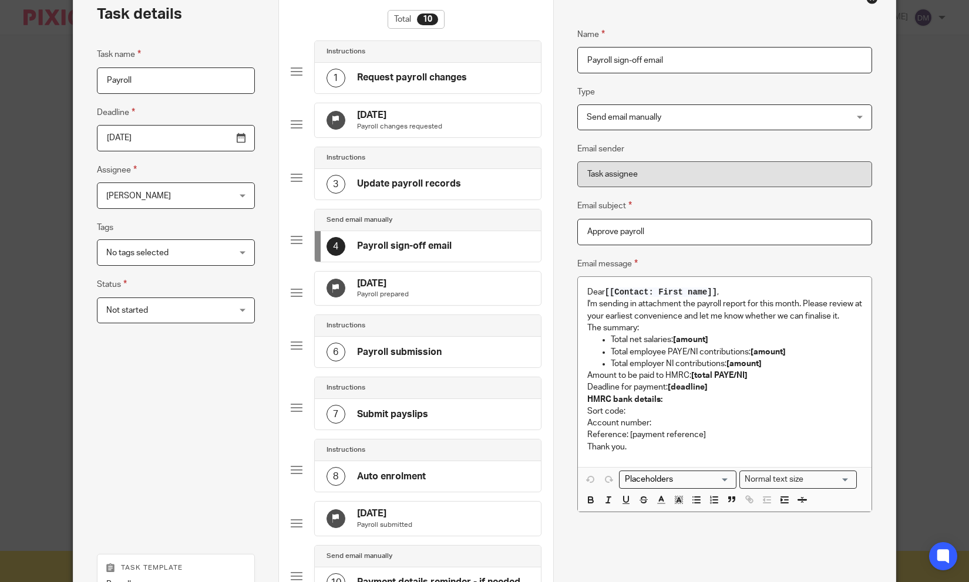
click at [385, 359] on h4 "Payroll submission" at bounding box center [399, 352] width 85 height 12
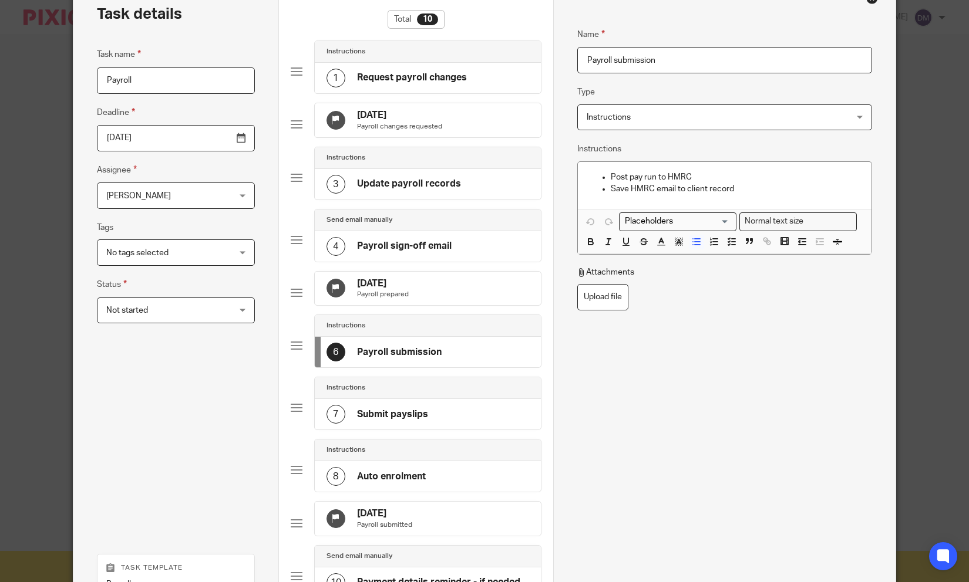
click at [372, 424] on div "7 Submit payslips" at bounding box center [377, 414] width 102 height 19
click at [357, 483] on h4 "Auto enrolment" at bounding box center [391, 477] width 69 height 12
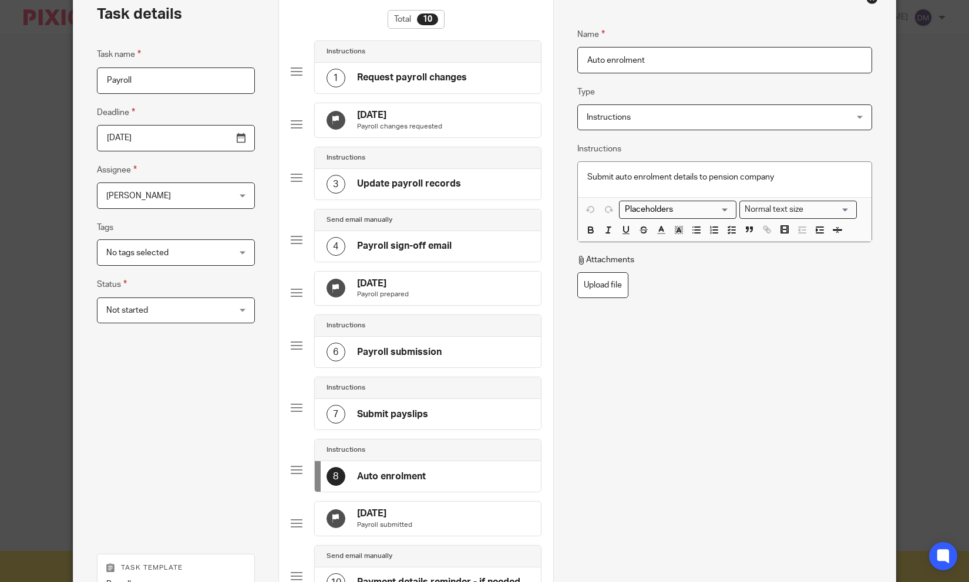
click at [617, 117] on span "Instructions" at bounding box center [609, 117] width 44 height 8
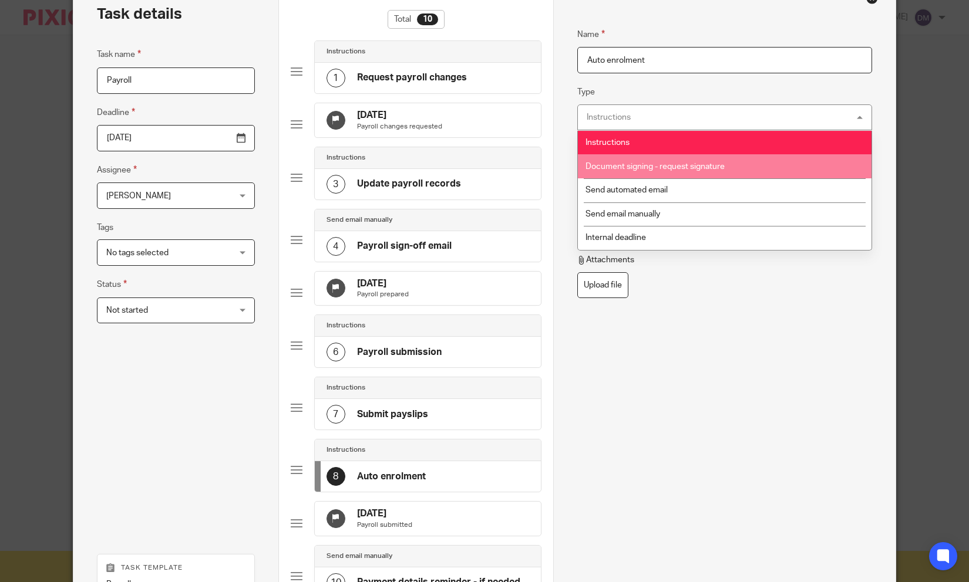
click at [617, 161] on li "Document signing - request signature" at bounding box center [725, 166] width 294 height 24
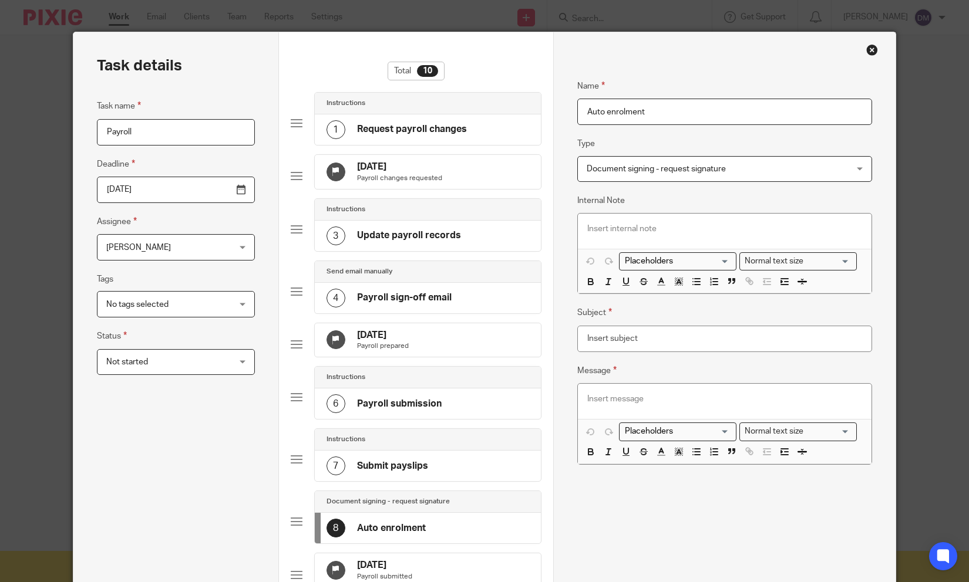
scroll to position [15, 0]
click at [649, 174] on span "Document signing - request signature" at bounding box center [656, 170] width 139 height 8
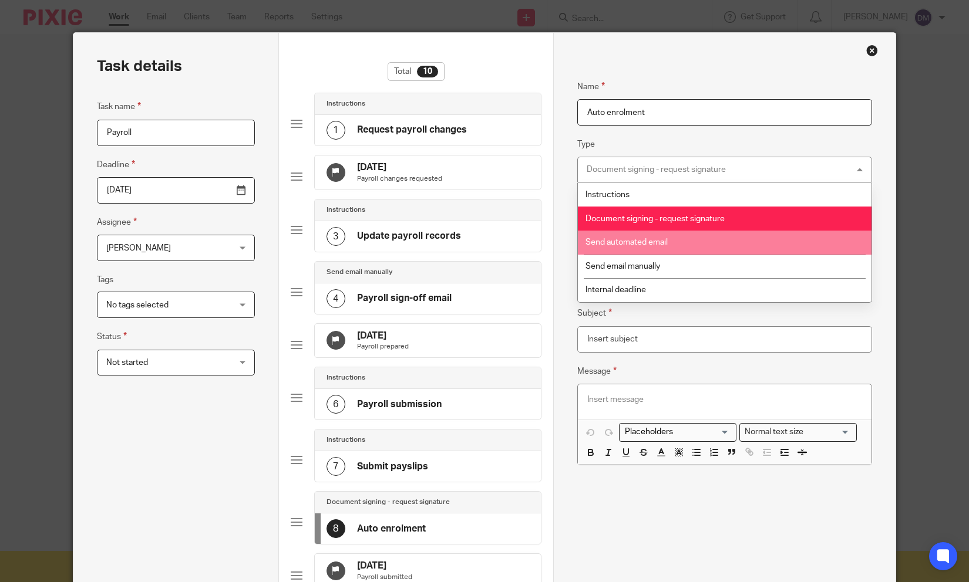
click at [636, 241] on span "Send automated email" at bounding box center [626, 242] width 82 height 8
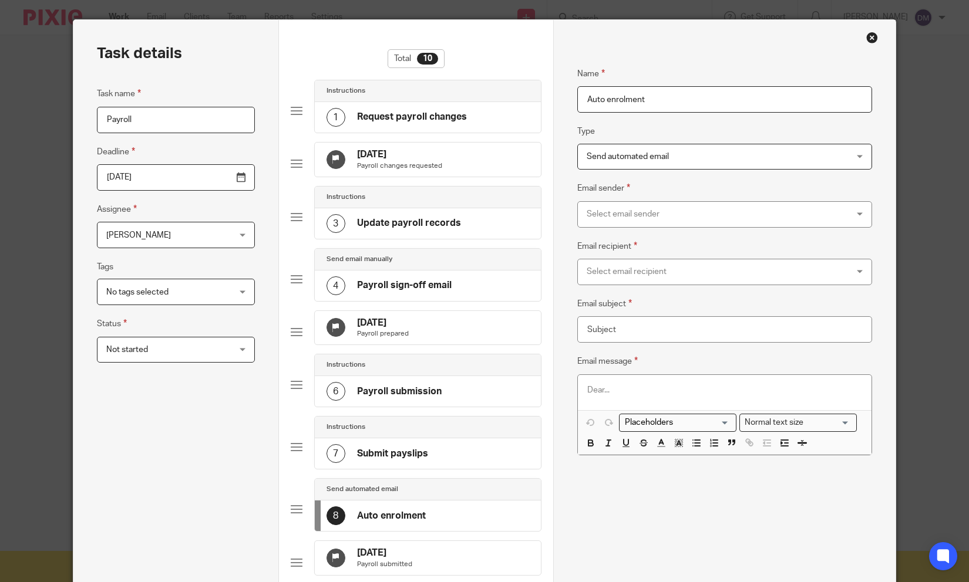
scroll to position [29, 0]
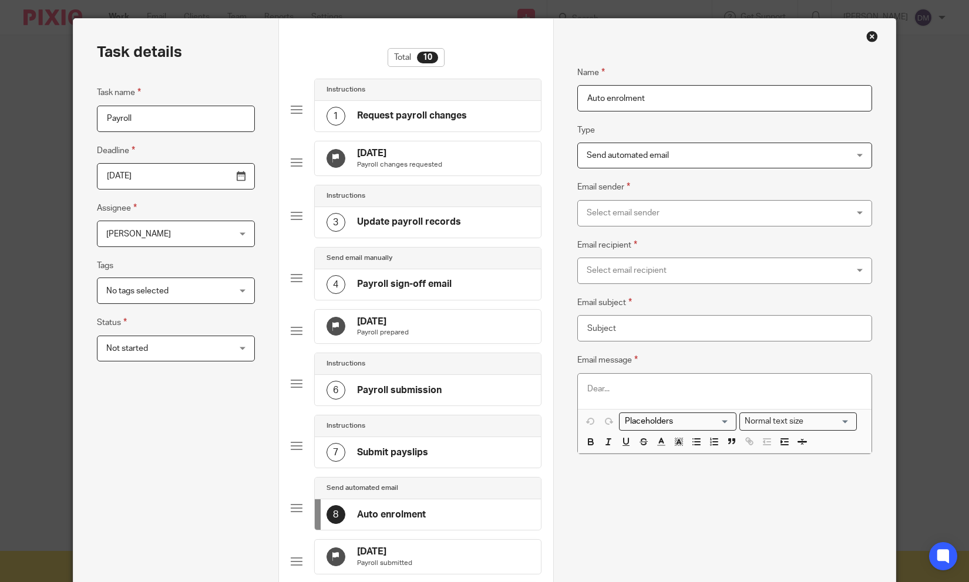
click at [620, 153] on span "Send automated email" at bounding box center [628, 155] width 82 height 8
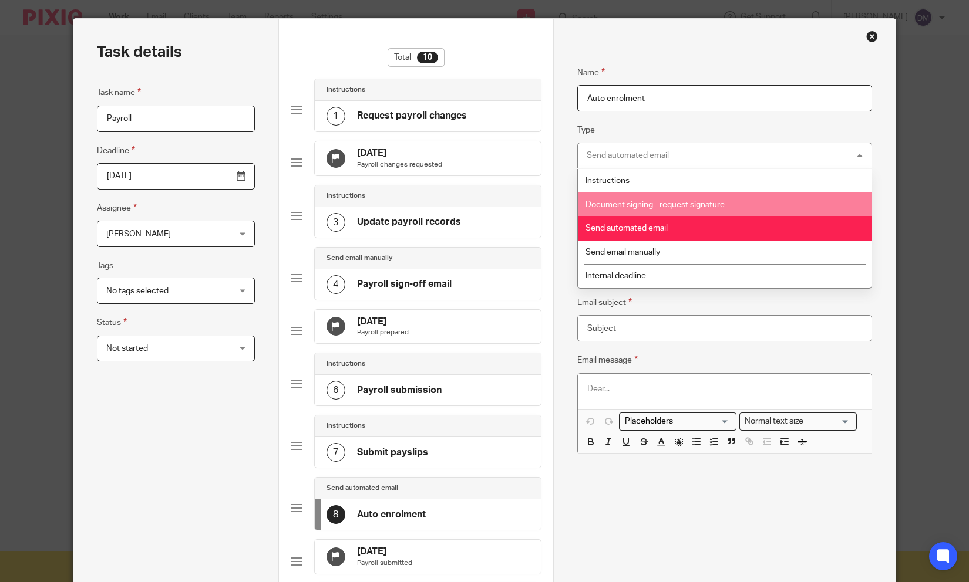
click at [627, 206] on span "Document signing - request signature" at bounding box center [654, 205] width 139 height 8
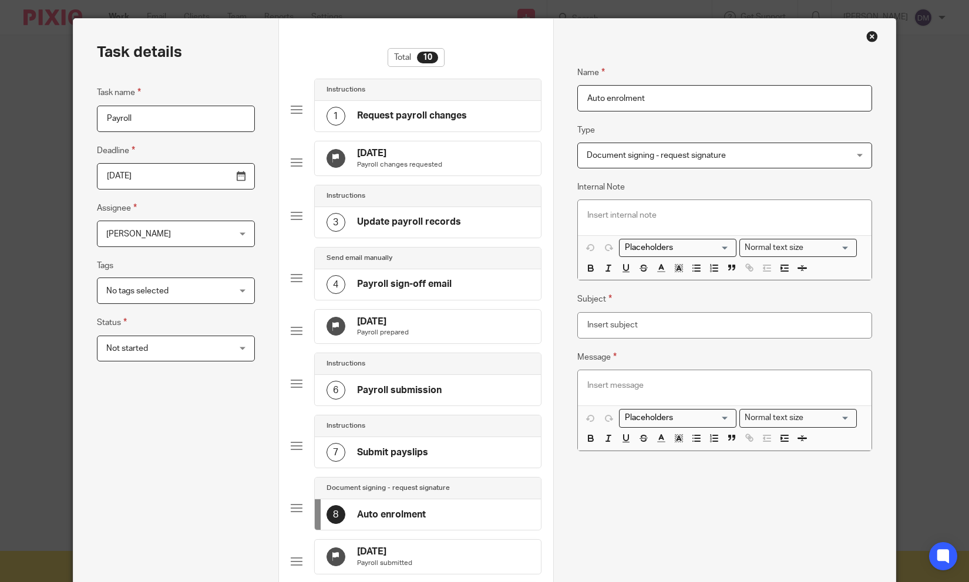
click at [696, 159] on span "Document signing - request signature" at bounding box center [656, 155] width 139 height 8
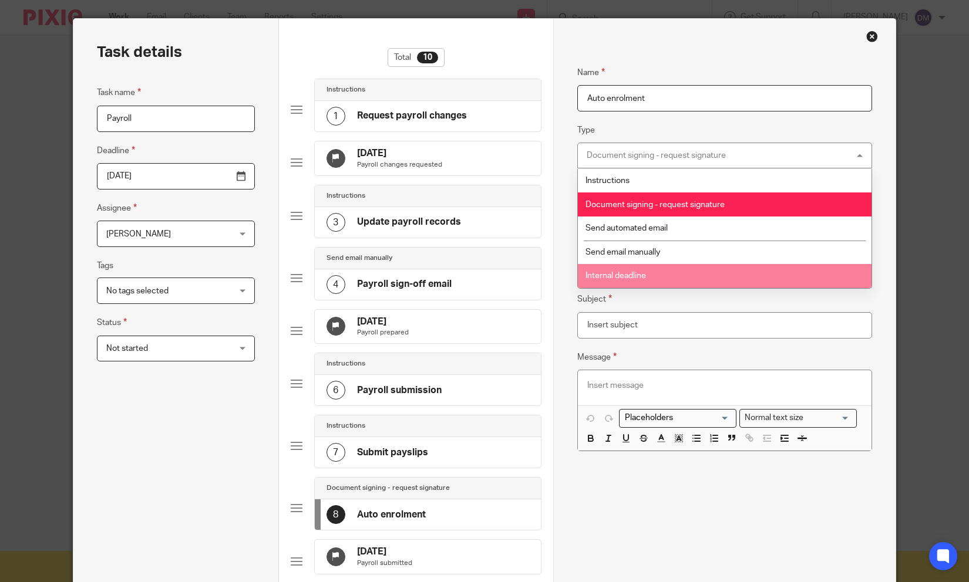
click at [646, 278] on span "Internal deadline" at bounding box center [615, 276] width 60 height 8
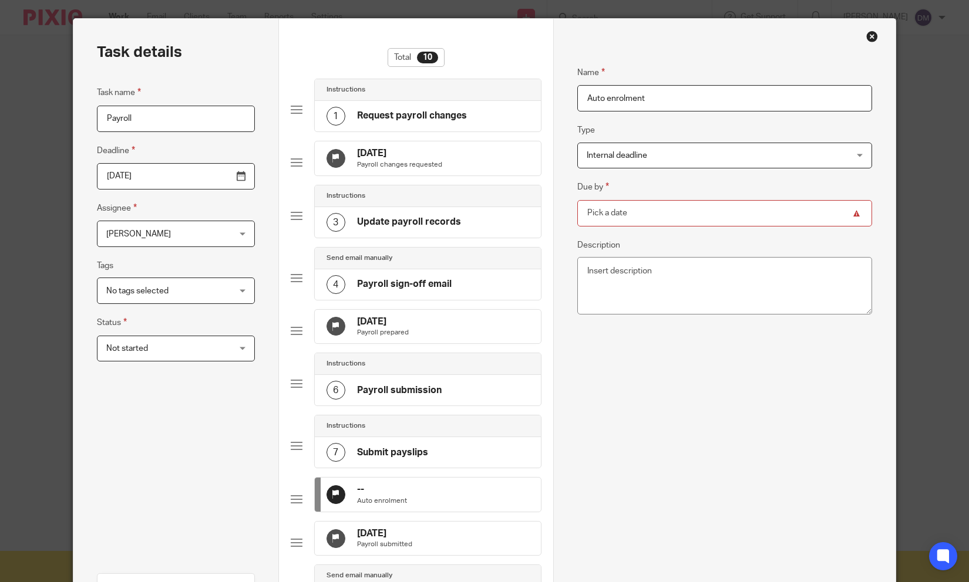
click at [876, 33] on div "Close this dialog window" at bounding box center [872, 37] width 12 height 12
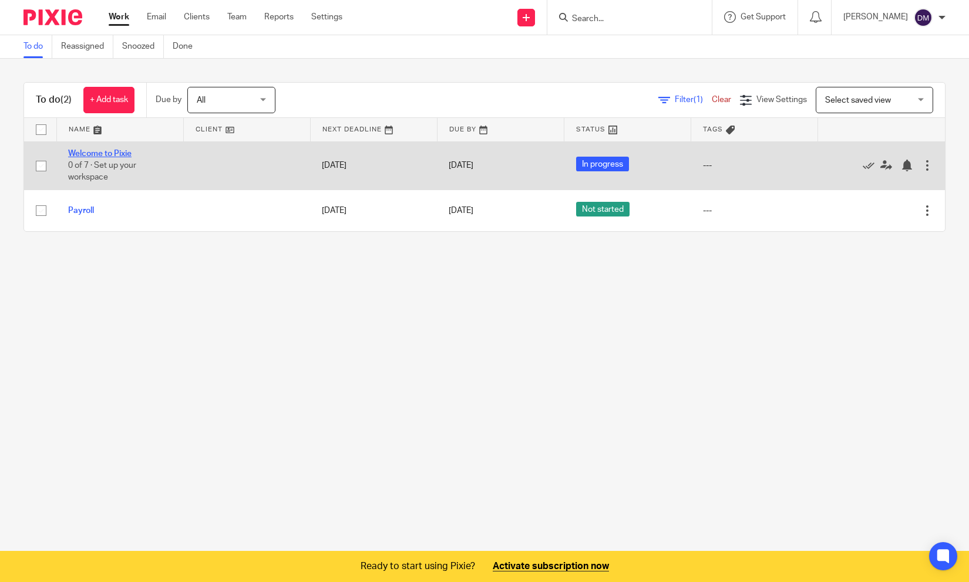
click at [123, 153] on link "Welcome to Pixie" at bounding box center [99, 154] width 63 height 8
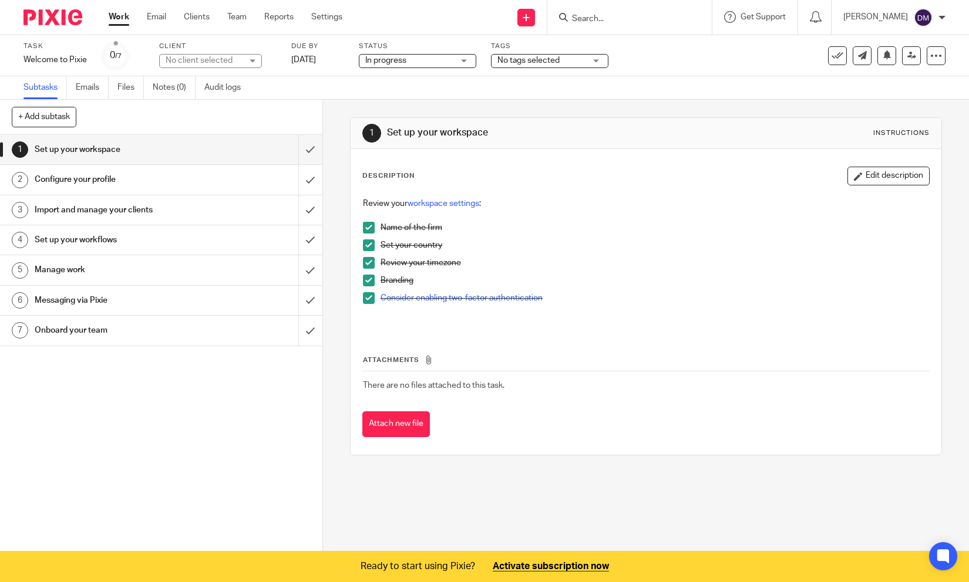
click at [208, 181] on div "Configure your profile" at bounding box center [161, 180] width 252 height 18
